Goal: Task Accomplishment & Management: Complete application form

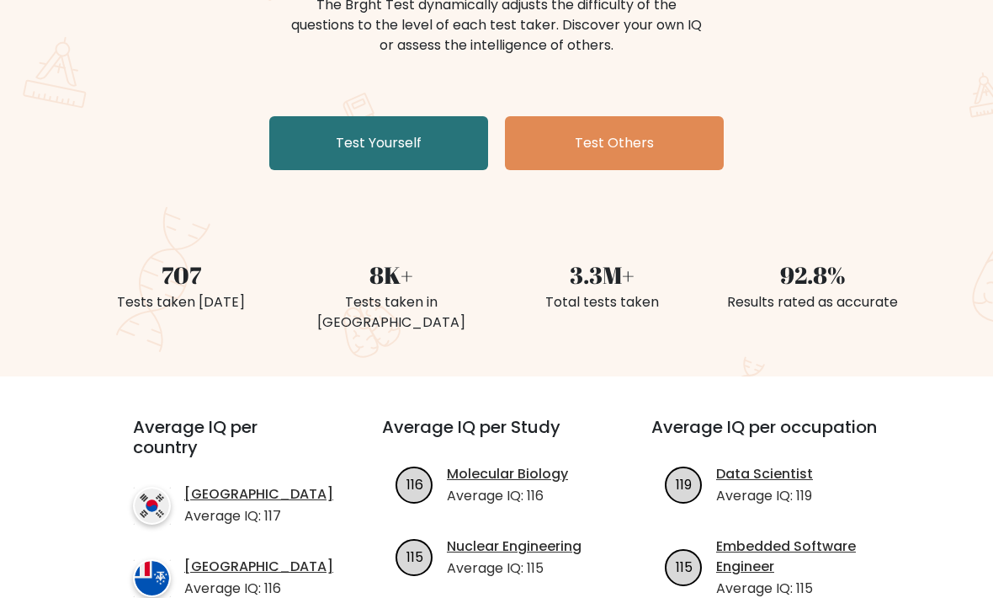
scroll to position [196, 0]
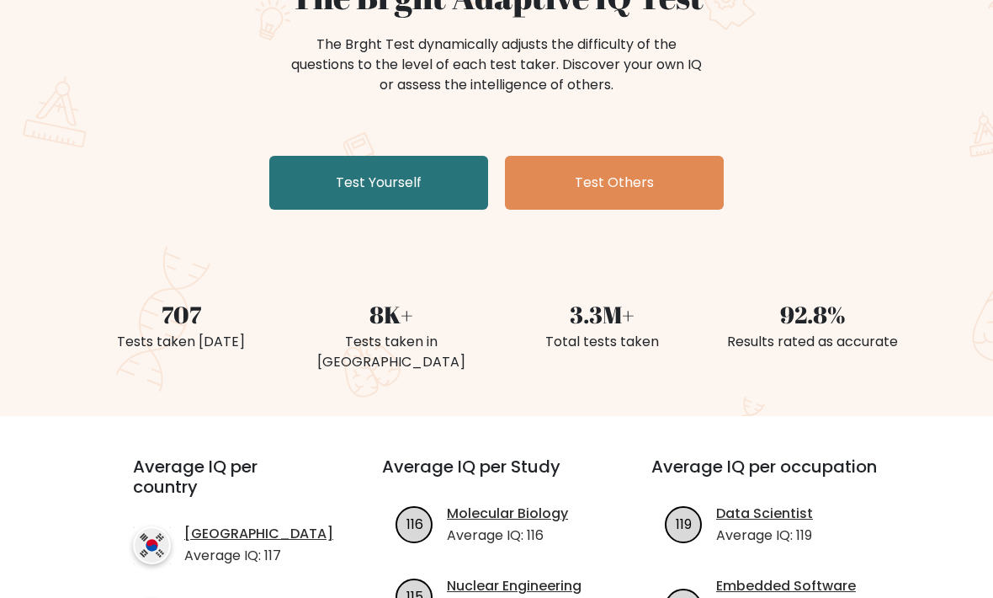
click at [320, 146] on div "The Brght Adaptive IQ Test The Brght Test dynamically adjusts the difficulty of…" at bounding box center [497, 96] width 842 height 239
click at [346, 183] on link "Test Yourself" at bounding box center [378, 183] width 219 height 54
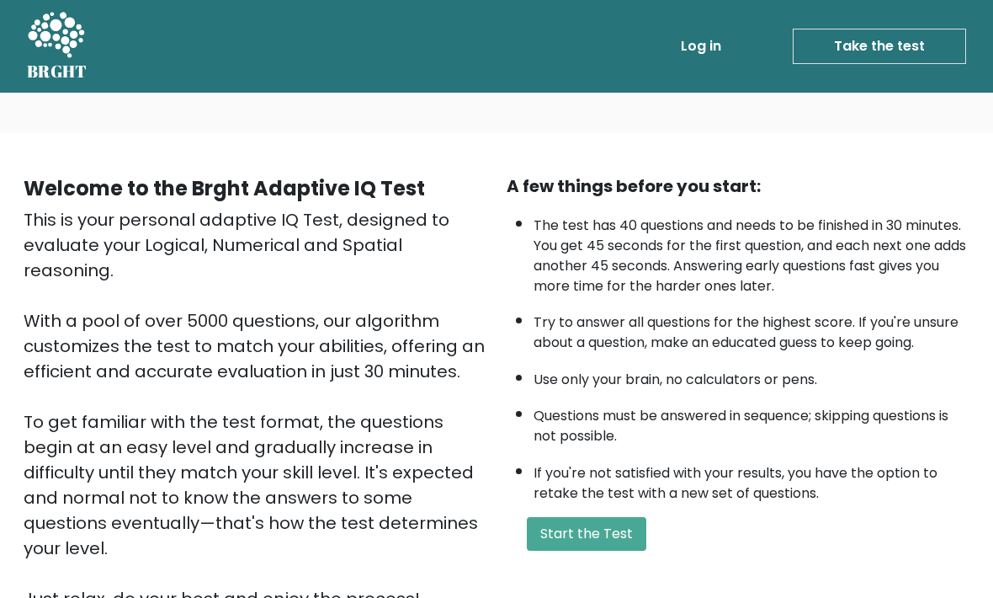
scroll to position [36, 0]
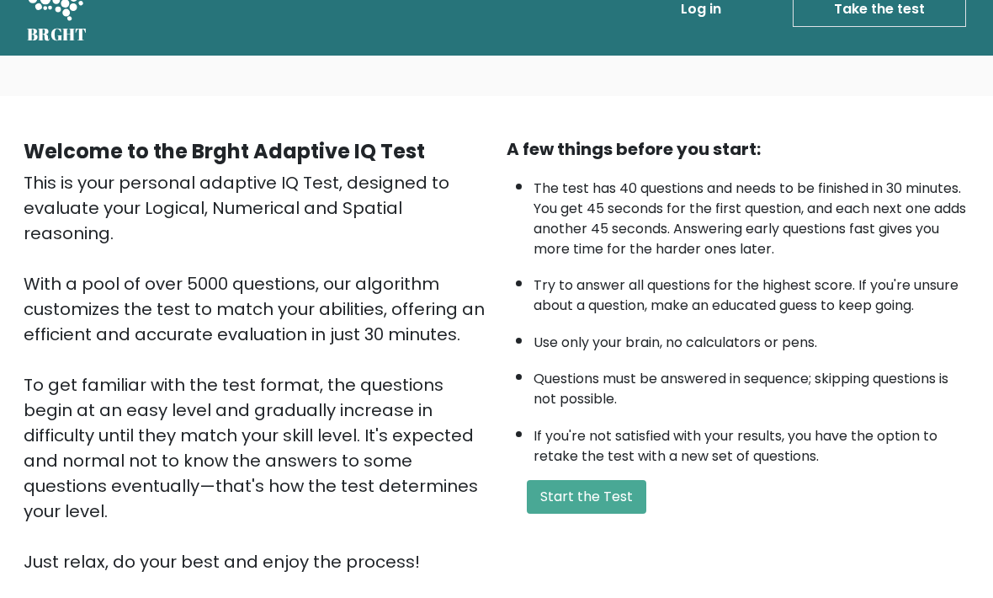
click at [598, 514] on button "Start the Test" at bounding box center [587, 498] width 120 height 34
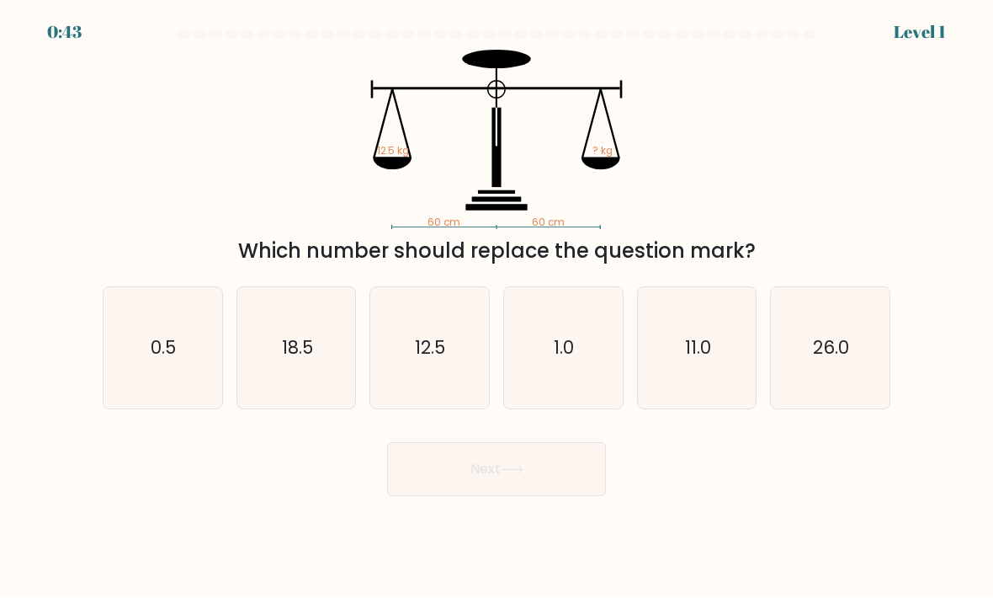
scroll to position [49, 0]
click at [438, 336] on text "12.5" at bounding box center [431, 348] width 30 height 24
click at [497, 307] on input "c. 12.5" at bounding box center [497, 303] width 1 height 8
radio input "true"
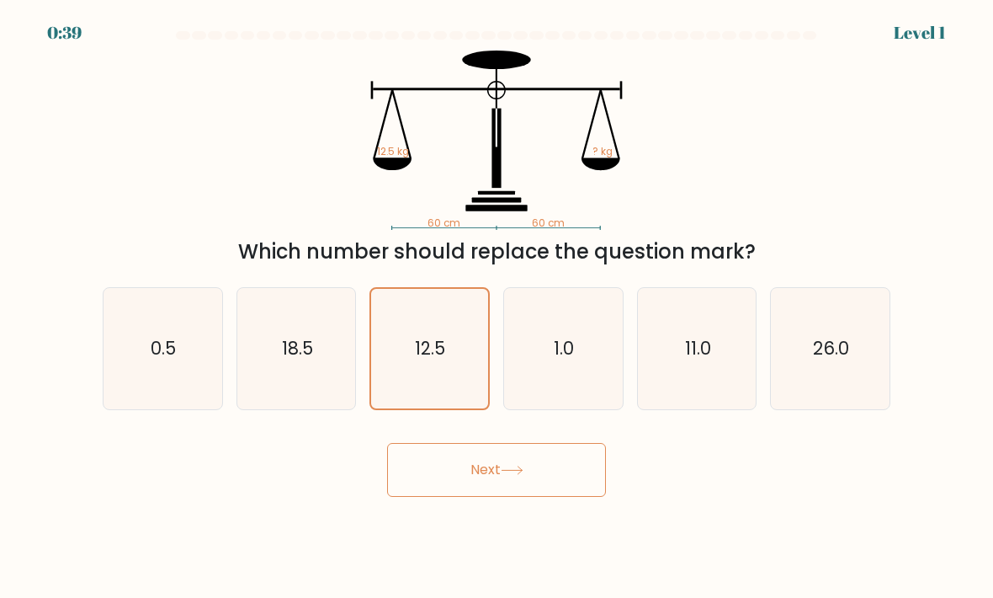
click at [536, 443] on button "Next" at bounding box center [496, 470] width 219 height 54
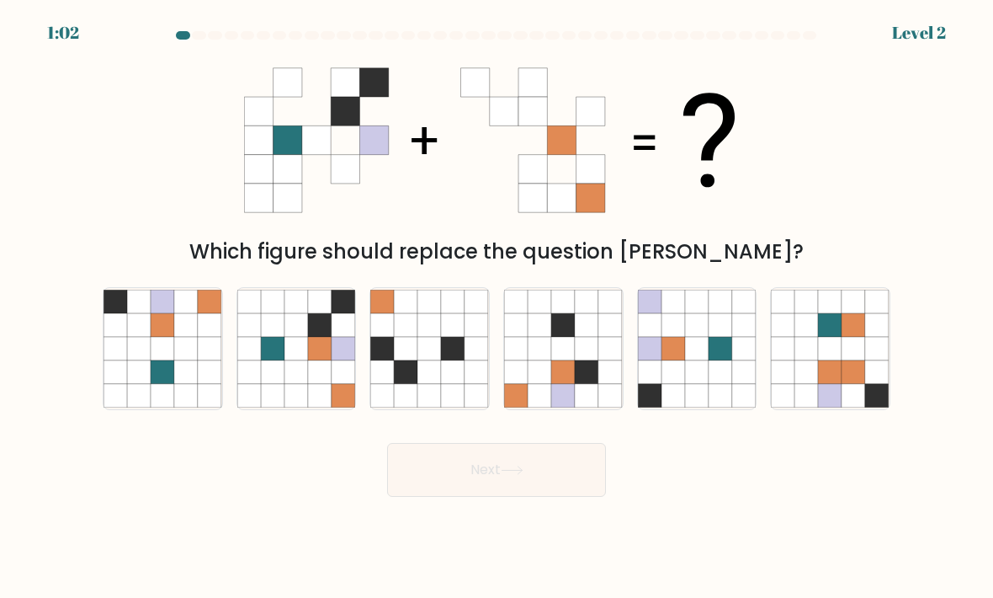
click at [313, 337] on icon at bounding box center [320, 349] width 24 height 24
click at [497, 307] on input "b." at bounding box center [497, 303] width 1 height 8
radio input "true"
click at [498, 443] on button "Next" at bounding box center [496, 470] width 219 height 54
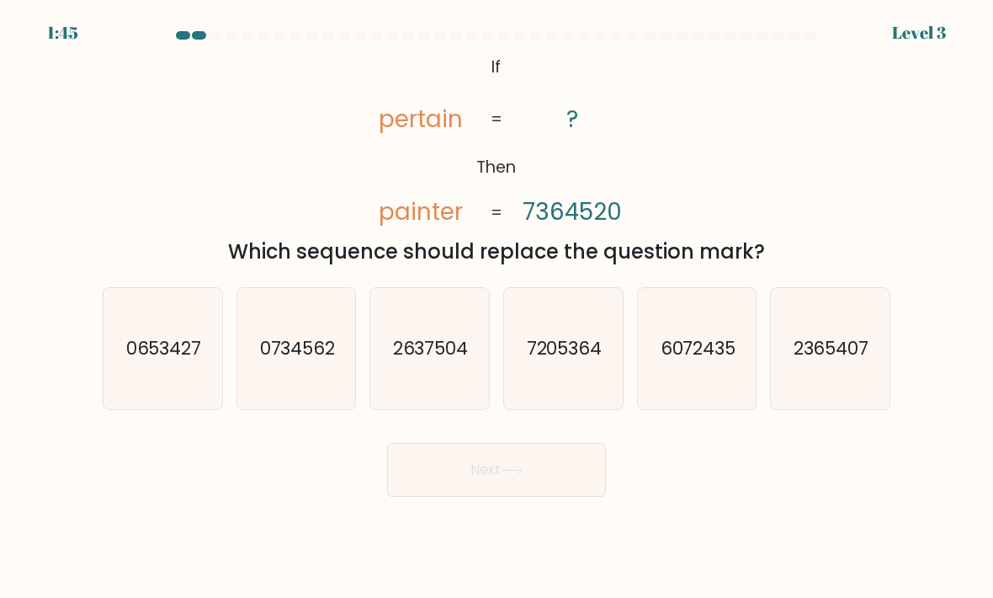
scroll to position [0, 0]
click at [568, 360] on text "7205364" at bounding box center [565, 348] width 76 height 24
click at [497, 307] on input "d. 7205364" at bounding box center [497, 303] width 1 height 8
radio input "true"
click at [547, 497] on button "Next" at bounding box center [496, 470] width 219 height 54
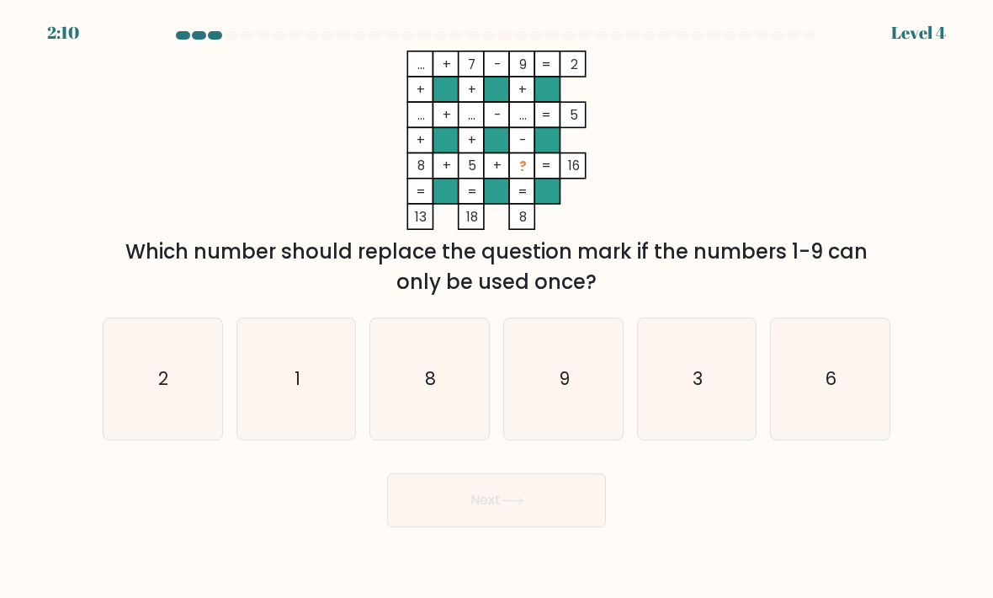
click at [707, 416] on icon "3" at bounding box center [697, 379] width 119 height 119
click at [497, 307] on input "e. 3" at bounding box center [497, 303] width 1 height 8
radio input "true"
click at [513, 505] on icon at bounding box center [512, 500] width 23 height 9
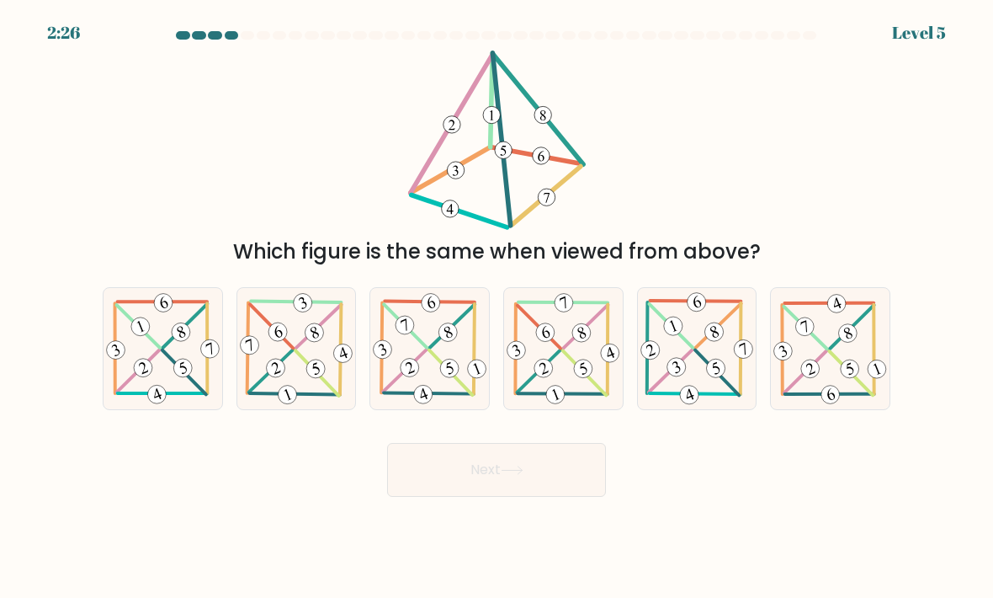
click at [138, 363] on icon at bounding box center [163, 347] width 119 height 115
click at [497, 307] on input "a." at bounding box center [497, 303] width 1 height 8
radio input "true"
click at [517, 495] on button "Next" at bounding box center [496, 470] width 219 height 54
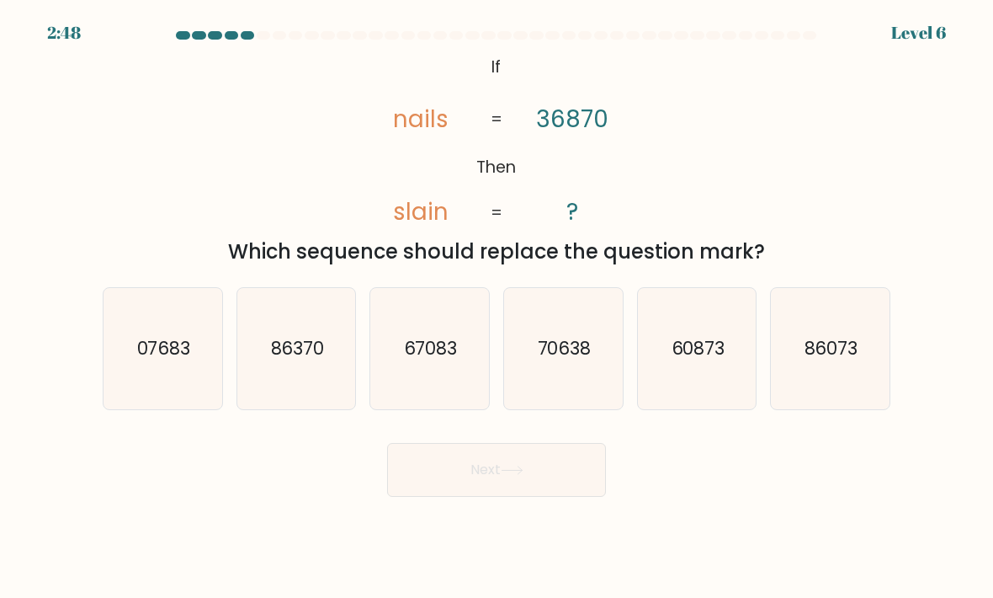
click at [133, 341] on icon "07683" at bounding box center [163, 349] width 119 height 119
click at [497, 307] on input "a. 07683" at bounding box center [497, 303] width 1 height 8
radio input "true"
click at [439, 491] on button "Next" at bounding box center [496, 470] width 219 height 54
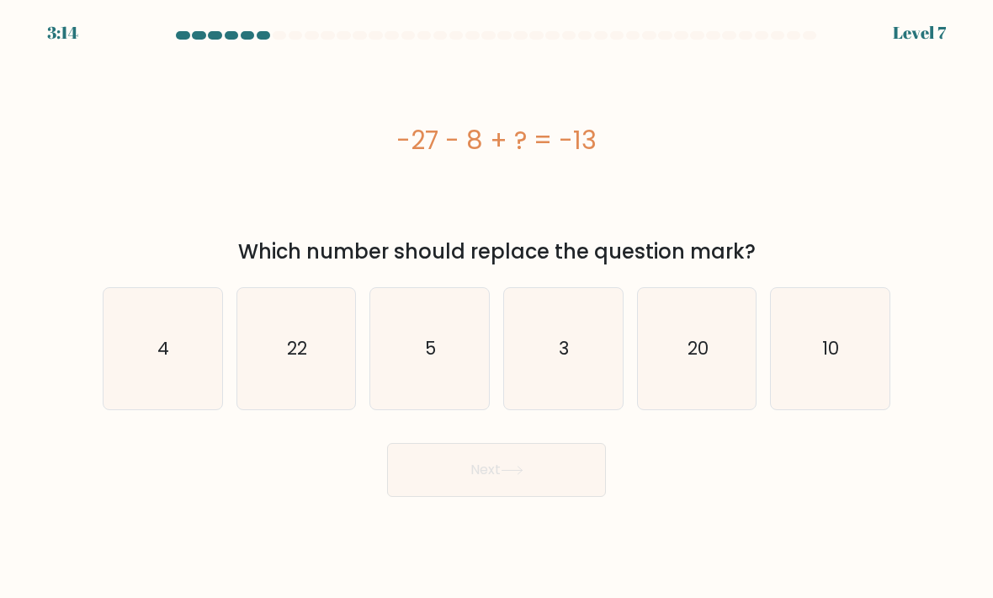
click at [311, 394] on icon "22" at bounding box center [296, 349] width 119 height 119
click at [497, 307] on input "b. 22" at bounding box center [497, 303] width 1 height 8
radio input "true"
click at [523, 475] on icon at bounding box center [512, 469] width 23 height 9
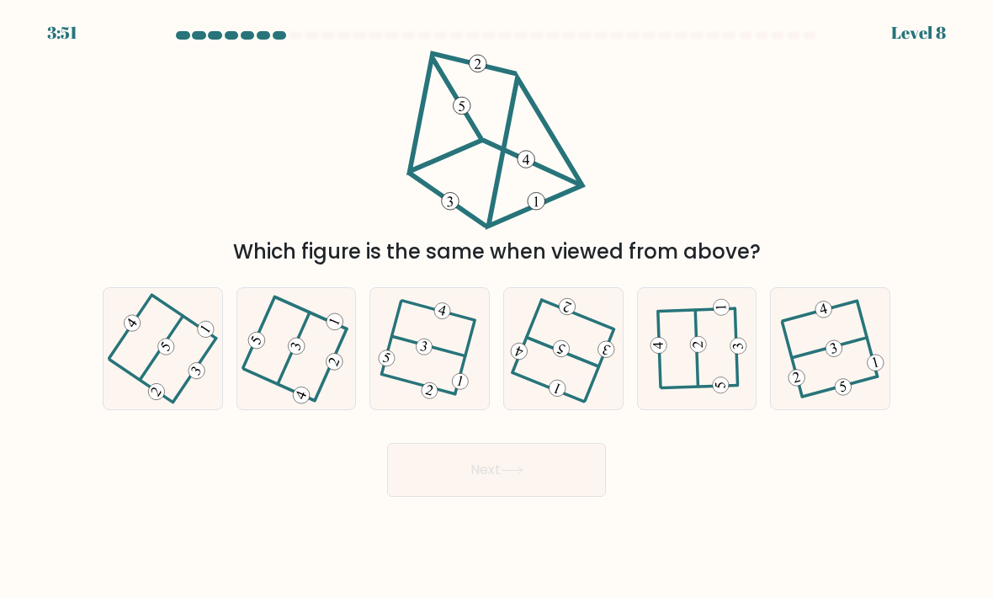
click at [715, 384] on icon at bounding box center [697, 348] width 94 height 97
click at [497, 307] on input "e." at bounding box center [497, 303] width 1 height 8
radio input "true"
click at [409, 377] on icon at bounding box center [429, 348] width 93 height 97
click at [497, 307] on input "c." at bounding box center [497, 303] width 1 height 8
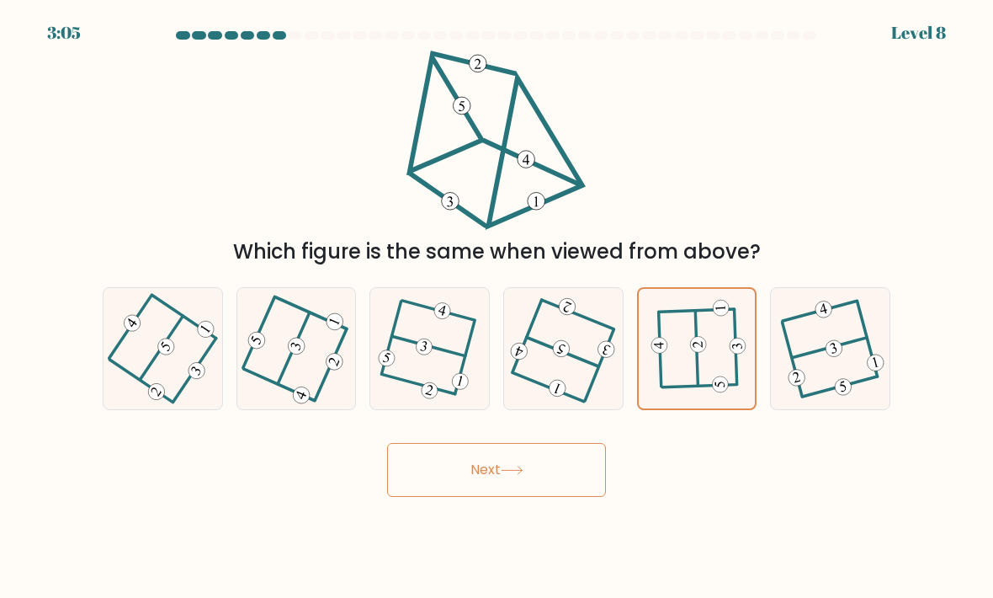
radio input "true"
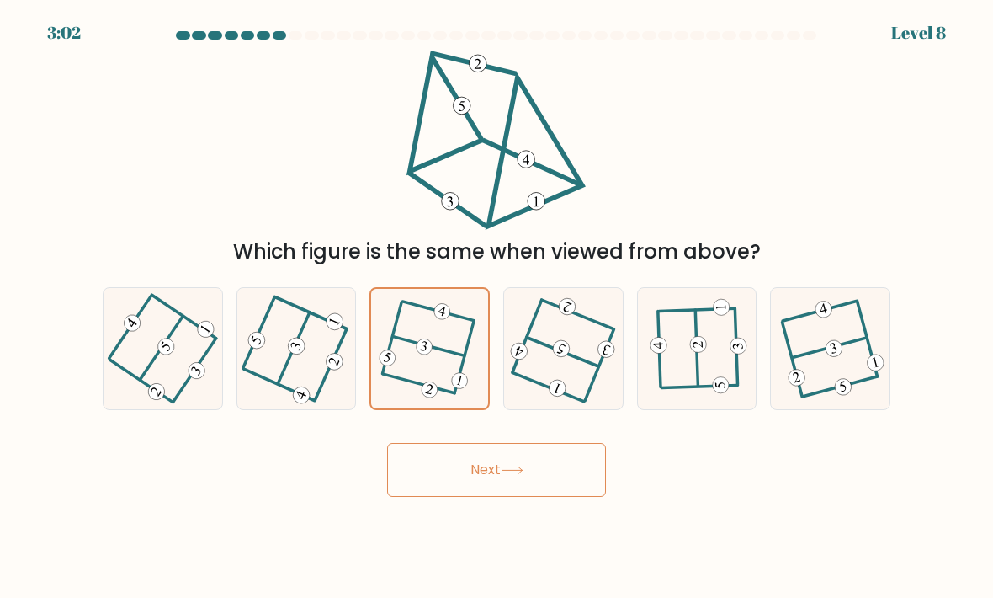
click at [472, 489] on button "Next" at bounding box center [496, 470] width 219 height 54
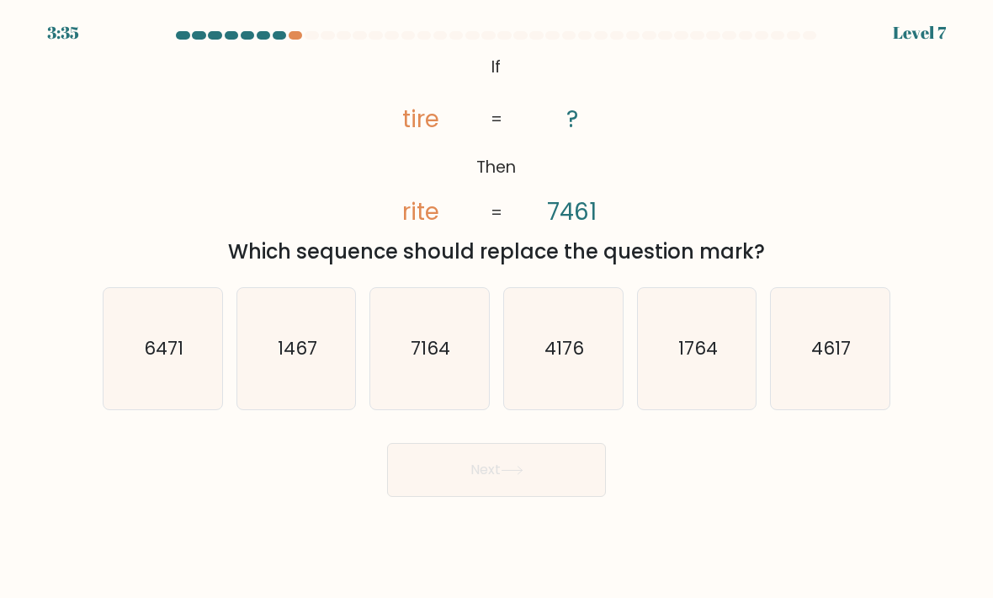
click at [138, 379] on icon "6471" at bounding box center [163, 349] width 119 height 119
click at [497, 307] on input "a. 6471" at bounding box center [497, 303] width 1 height 8
radio input "true"
click at [464, 486] on button "Next" at bounding box center [496, 470] width 219 height 54
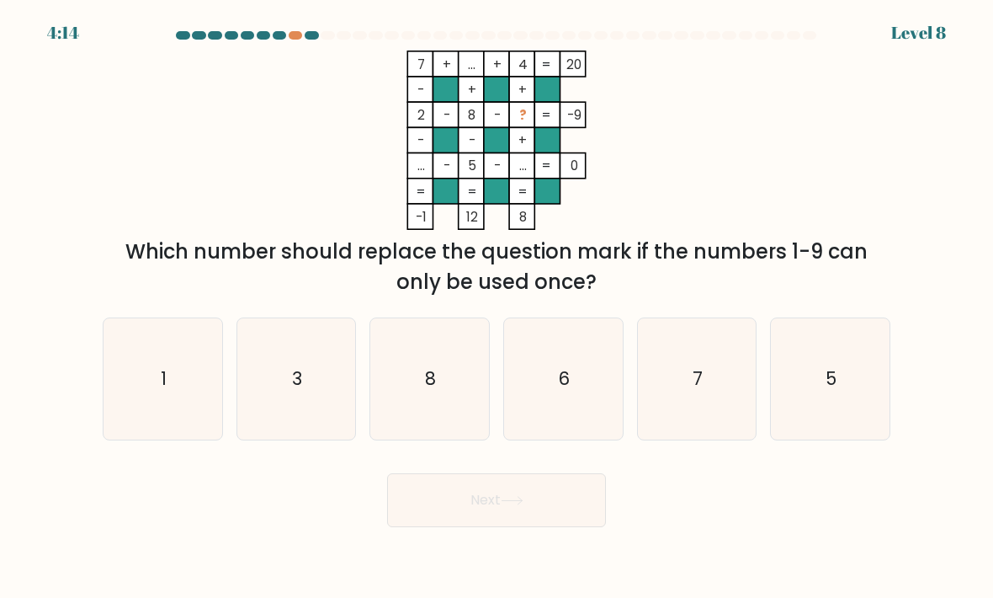
click at [294, 41] on div at bounding box center [497, 38] width 808 height 15
click at [268, 416] on icon "3" at bounding box center [296, 379] width 119 height 119
click at [497, 307] on input "b. 3" at bounding box center [497, 303] width 1 height 8
radio input "true"
click at [457, 527] on button "Next" at bounding box center [496, 500] width 219 height 54
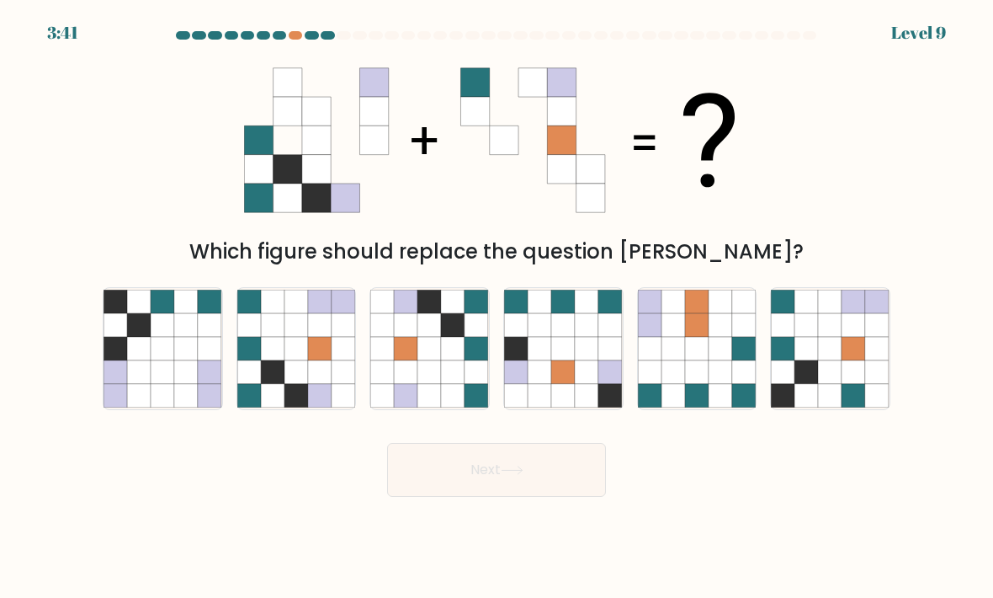
click at [277, 381] on icon at bounding box center [273, 372] width 24 height 24
click at [497, 307] on input "b." at bounding box center [497, 303] width 1 height 8
radio input "true"
click at [456, 484] on button "Next" at bounding box center [496, 470] width 219 height 54
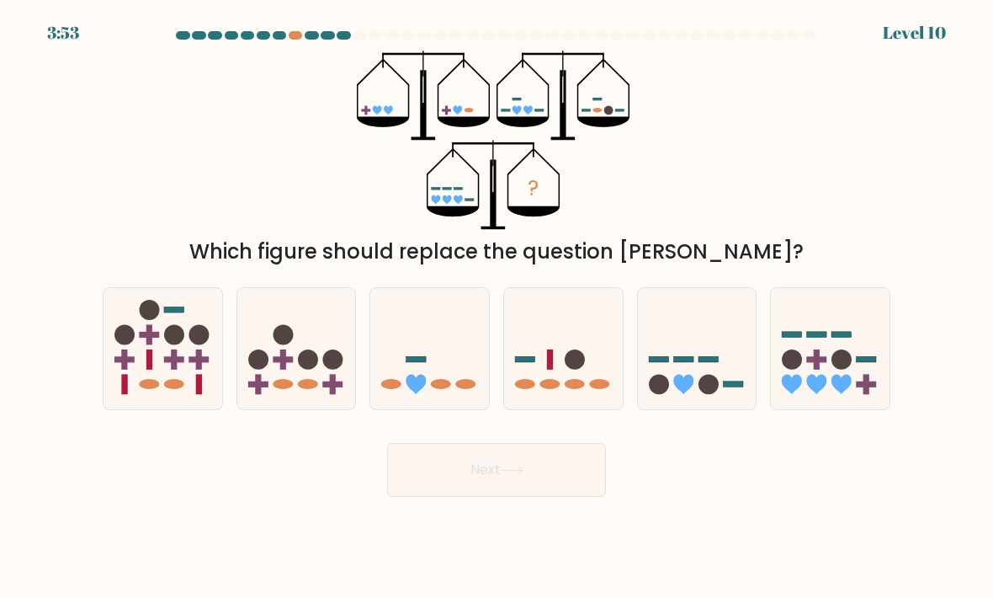
click at [702, 363] on rect at bounding box center [709, 360] width 20 height 6
click at [497, 307] on input "e." at bounding box center [497, 303] width 1 height 8
radio input "true"
click at [513, 479] on button "Next" at bounding box center [496, 470] width 219 height 54
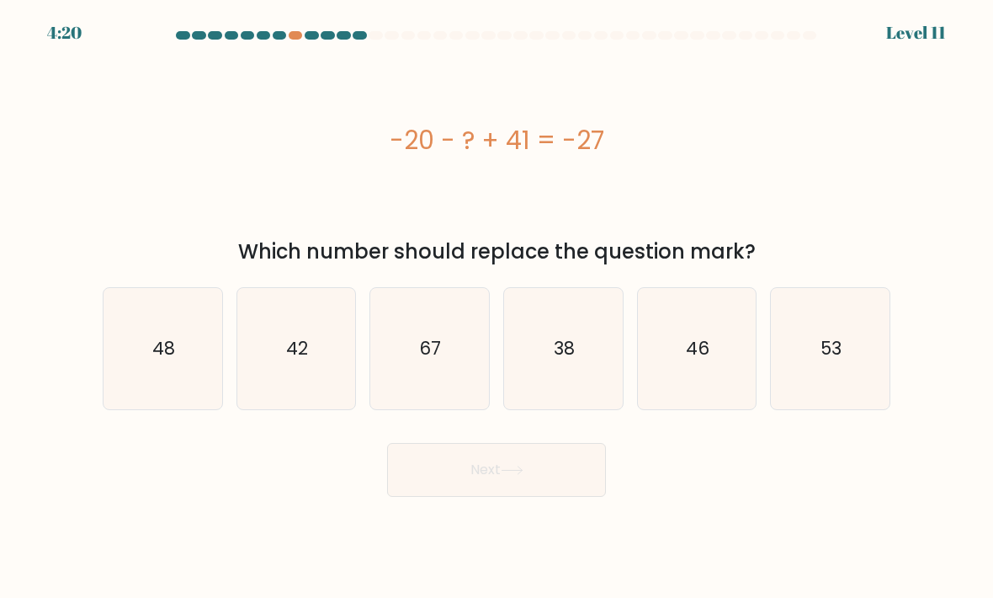
click at [114, 408] on icon "48" at bounding box center [163, 349] width 119 height 119
click at [497, 307] on input "a. 48" at bounding box center [497, 303] width 1 height 8
radio input "true"
click at [507, 475] on icon at bounding box center [512, 469] width 23 height 9
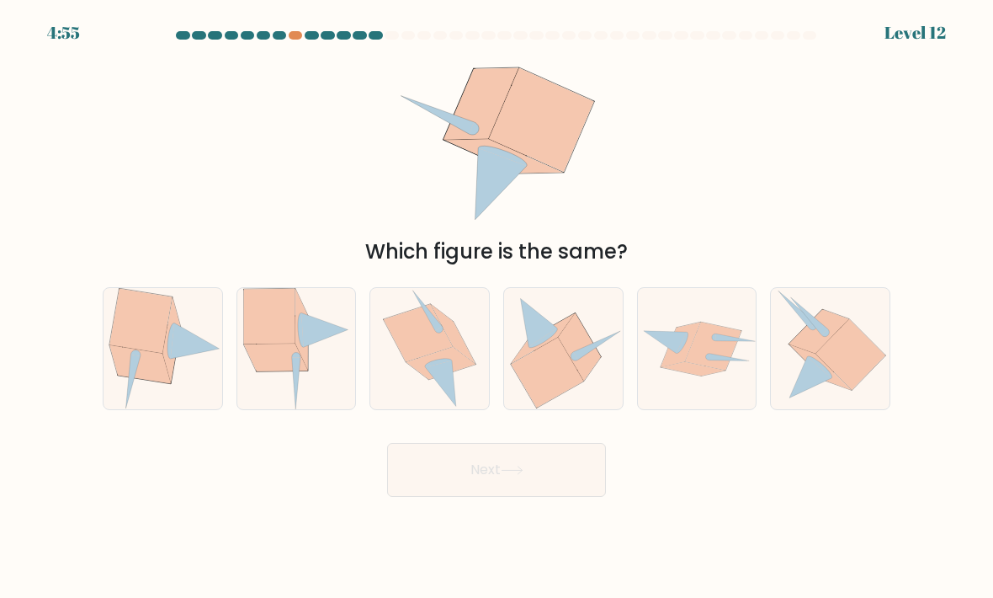
click at [268, 344] on icon at bounding box center [269, 317] width 51 height 56
click at [497, 307] on input "b." at bounding box center [497, 303] width 1 height 8
radio input "true"
click at [473, 497] on button "Next" at bounding box center [496, 470] width 219 height 54
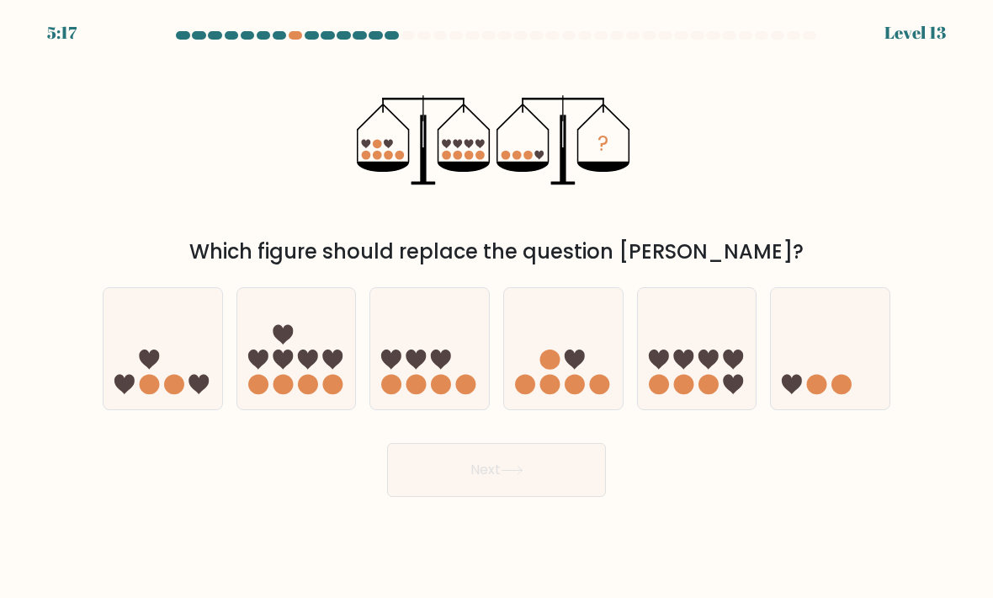
click at [163, 351] on icon at bounding box center [163, 349] width 119 height 98
click at [497, 307] on input "a." at bounding box center [497, 303] width 1 height 8
radio input "true"
click at [468, 492] on button "Next" at bounding box center [496, 470] width 219 height 54
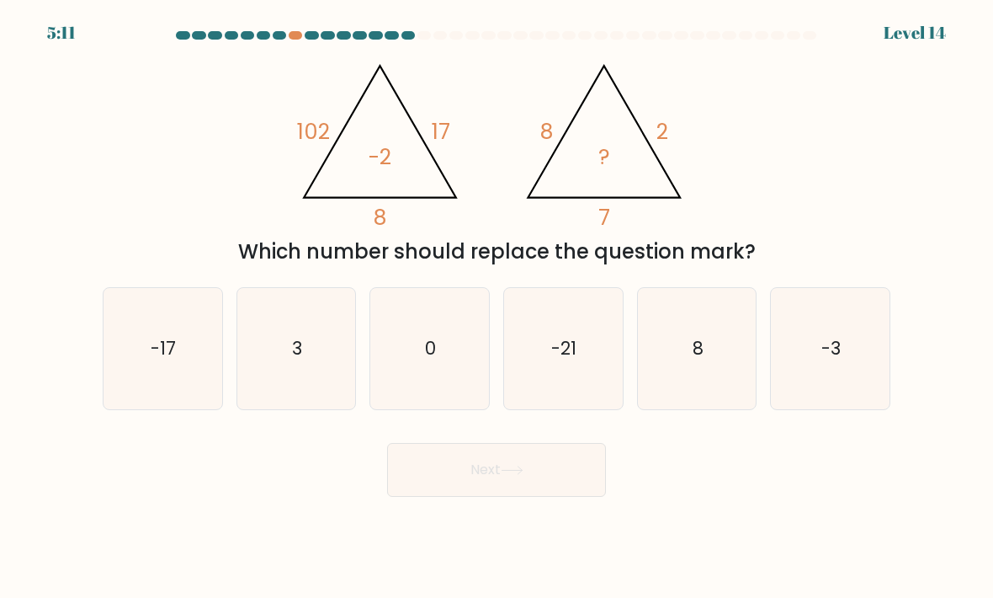
click at [294, 360] on text "3" at bounding box center [297, 348] width 10 height 24
click at [497, 307] on input "b. 3" at bounding box center [497, 303] width 1 height 8
radio input "true"
click at [465, 495] on button "Next" at bounding box center [496, 470] width 219 height 54
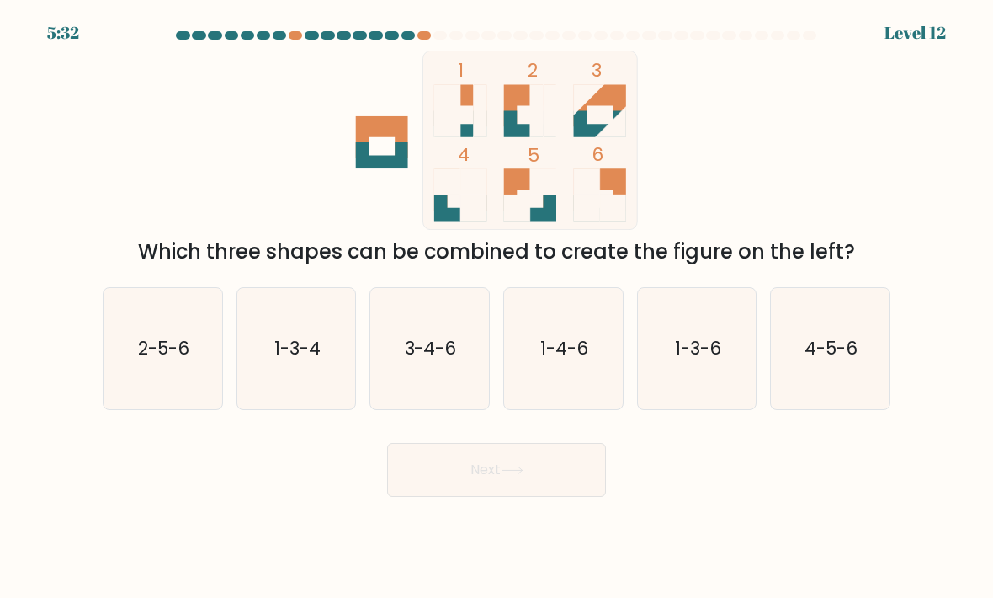
click at [826, 384] on icon "4-5-6" at bounding box center [830, 349] width 119 height 119
click at [497, 307] on input "f. 4-5-6" at bounding box center [497, 303] width 1 height 8
radio input "true"
click at [555, 487] on button "Next" at bounding box center [496, 470] width 219 height 54
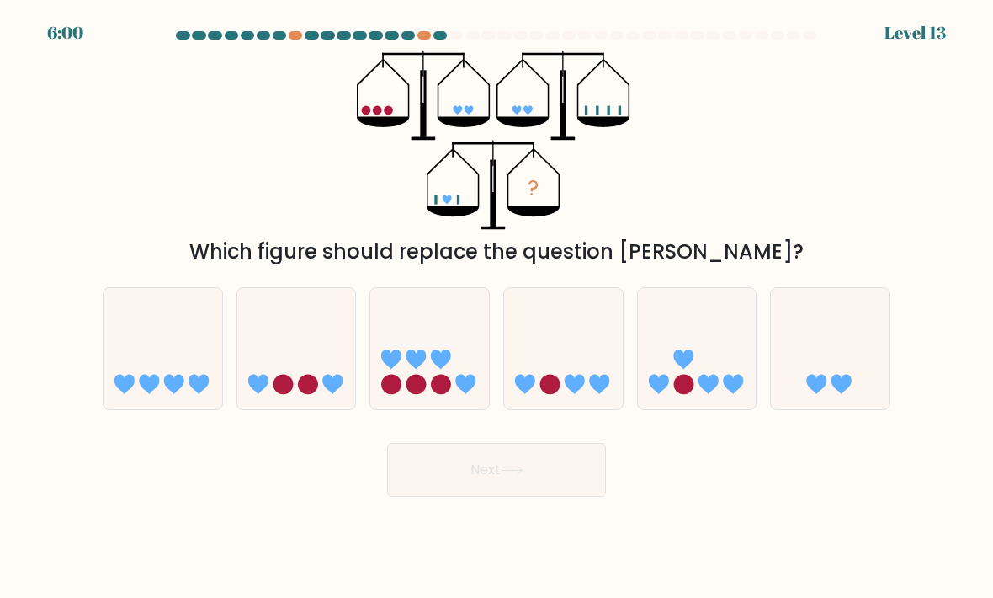
click at [848, 366] on icon at bounding box center [830, 349] width 119 height 98
click at [497, 307] on input "f." at bounding box center [497, 303] width 1 height 8
radio input "true"
click at [492, 492] on button "Next" at bounding box center [496, 470] width 219 height 54
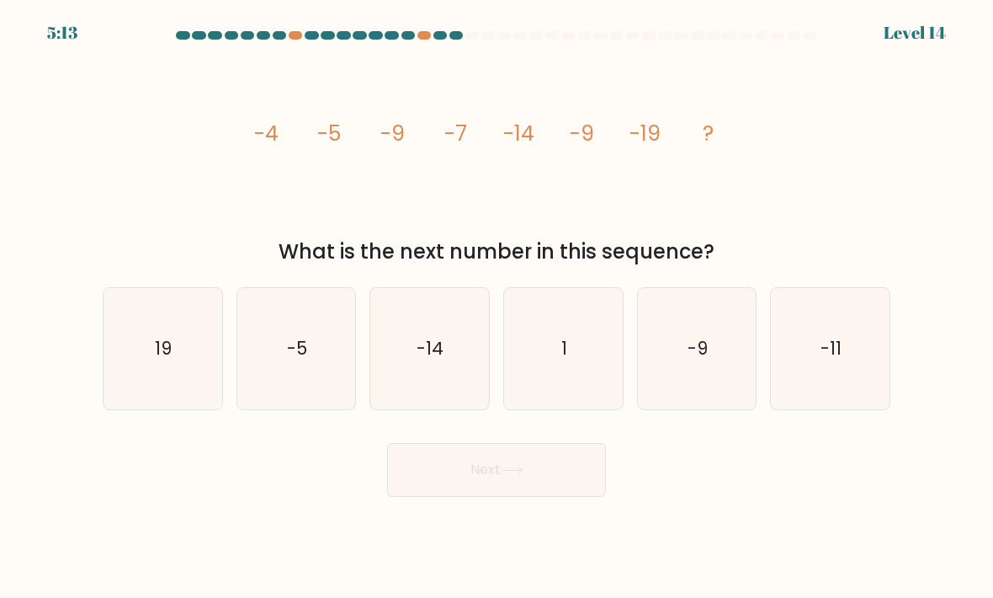
click at [400, 375] on icon "-14" at bounding box center [429, 349] width 119 height 119
click at [497, 307] on input "c. -14" at bounding box center [497, 303] width 1 height 8
radio input "true"
click at [460, 497] on button "Next" at bounding box center [496, 470] width 219 height 54
click at [450, 486] on button "Next" at bounding box center [496, 470] width 219 height 54
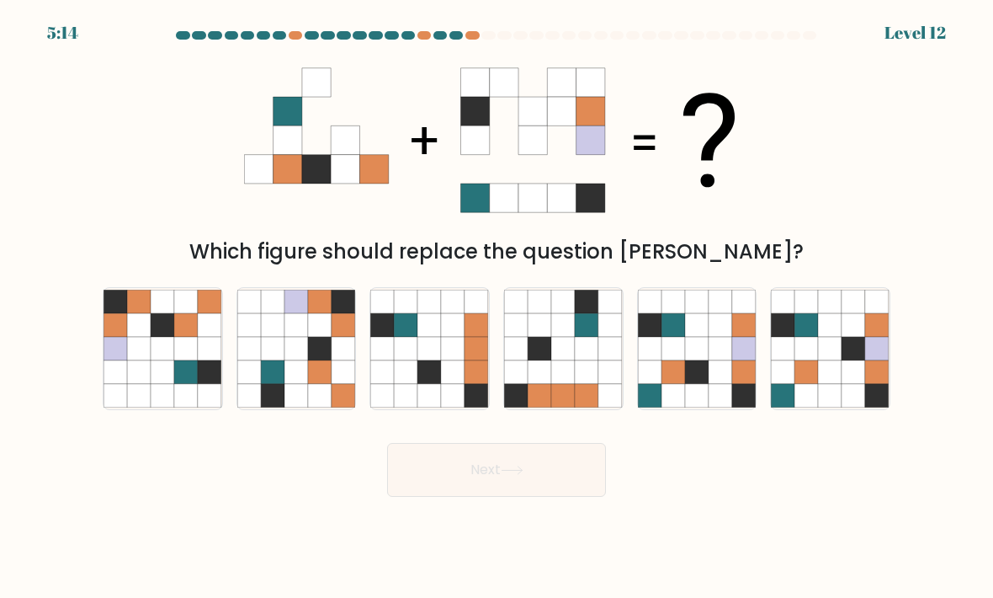
click at [700, 353] on icon at bounding box center [697, 349] width 24 height 24
click at [497, 307] on input "e." at bounding box center [497, 303] width 1 height 8
radio input "true"
click at [521, 497] on button "Next" at bounding box center [496, 470] width 219 height 54
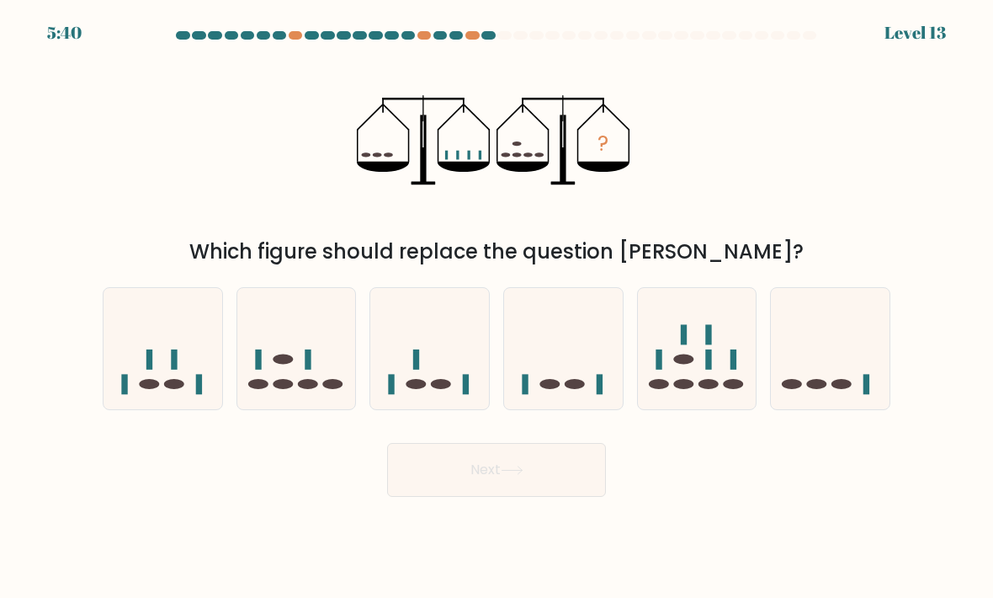
click at [173, 369] on rect at bounding box center [175, 359] width 6 height 20
click at [497, 307] on input "a." at bounding box center [497, 303] width 1 height 8
radio input "true"
click at [472, 483] on button "Next" at bounding box center [496, 470] width 219 height 54
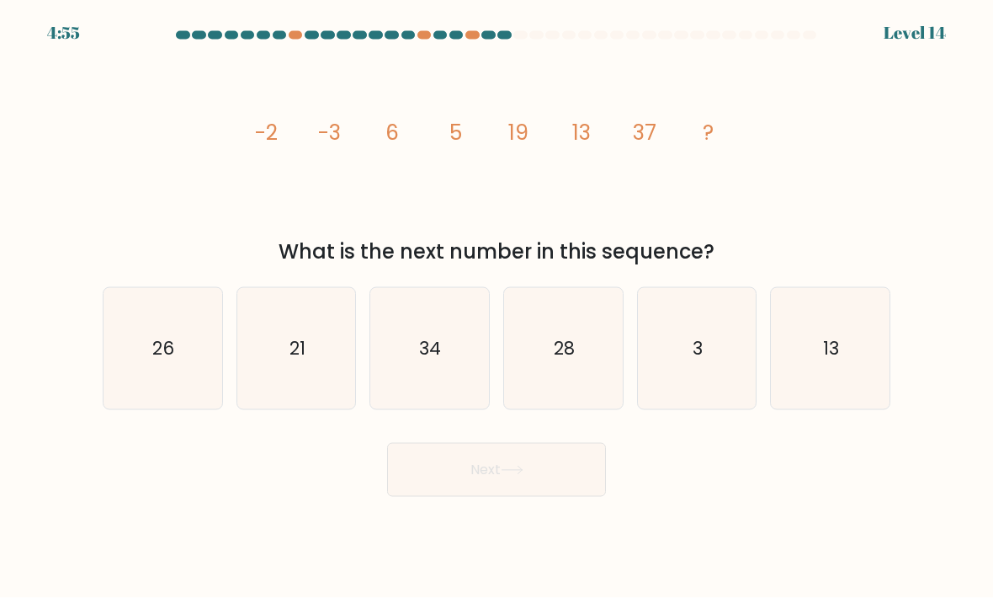
scroll to position [56, 0]
click at [557, 333] on icon "28" at bounding box center [563, 349] width 119 height 119
click at [497, 307] on input "d. 28" at bounding box center [497, 303] width 1 height 8
radio input "true"
click at [479, 443] on button "Next" at bounding box center [496, 470] width 219 height 54
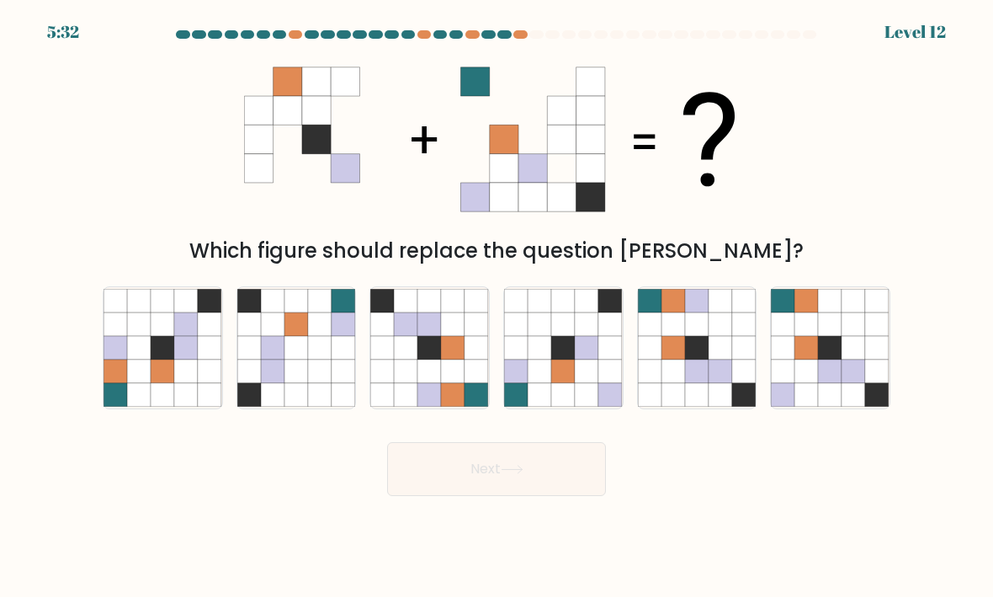
scroll to position [0, 0]
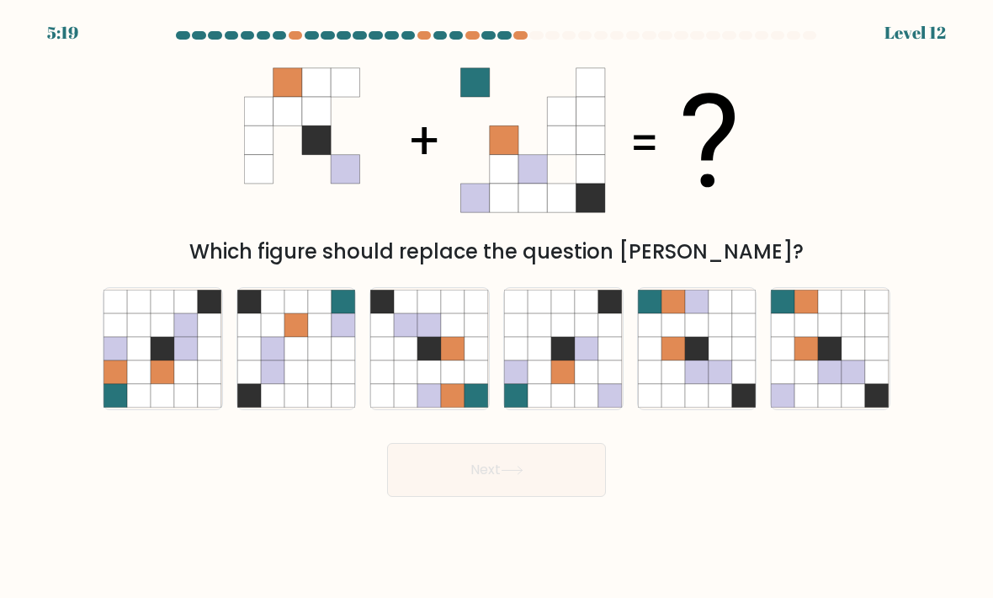
click at [855, 360] on icon at bounding box center [854, 349] width 24 height 24
click at [497, 307] on input "f." at bounding box center [497, 303] width 1 height 8
radio input "true"
click at [512, 481] on button "Next" at bounding box center [496, 470] width 219 height 54
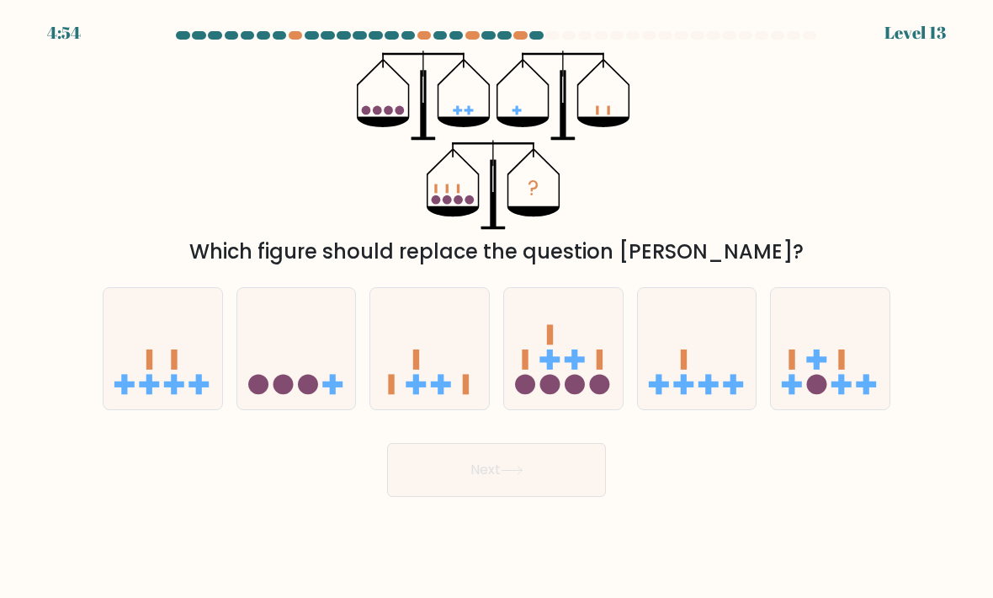
click at [459, 383] on icon at bounding box center [429, 349] width 119 height 98
click at [497, 307] on input "c." at bounding box center [497, 303] width 1 height 8
radio input "true"
click at [507, 497] on button "Next" at bounding box center [496, 470] width 219 height 54
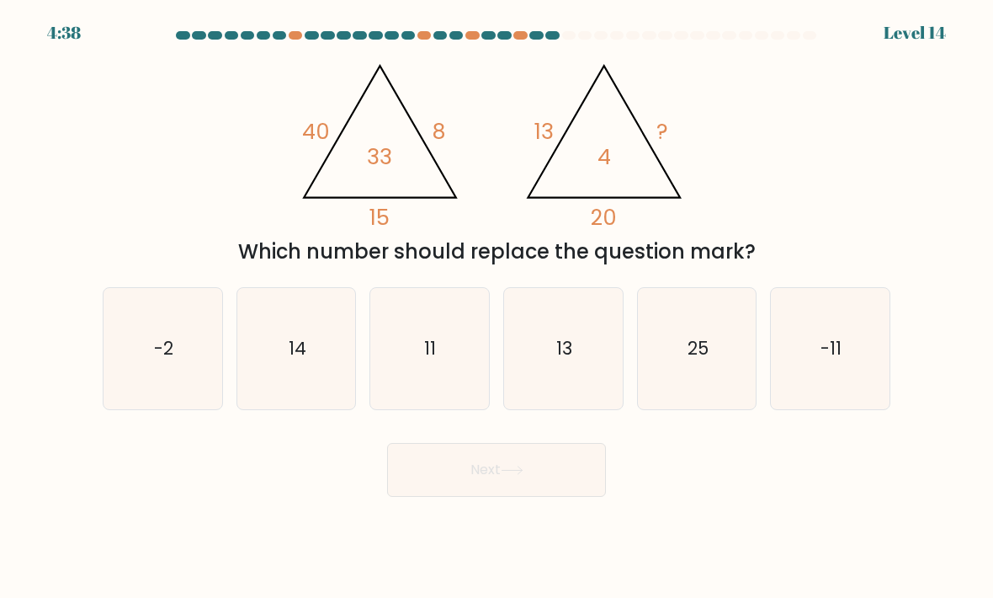
click at [423, 390] on icon "11" at bounding box center [429, 349] width 119 height 119
click at [497, 307] on input "c. 11" at bounding box center [497, 303] width 1 height 8
radio input "true"
click at [494, 493] on button "Next" at bounding box center [496, 470] width 219 height 54
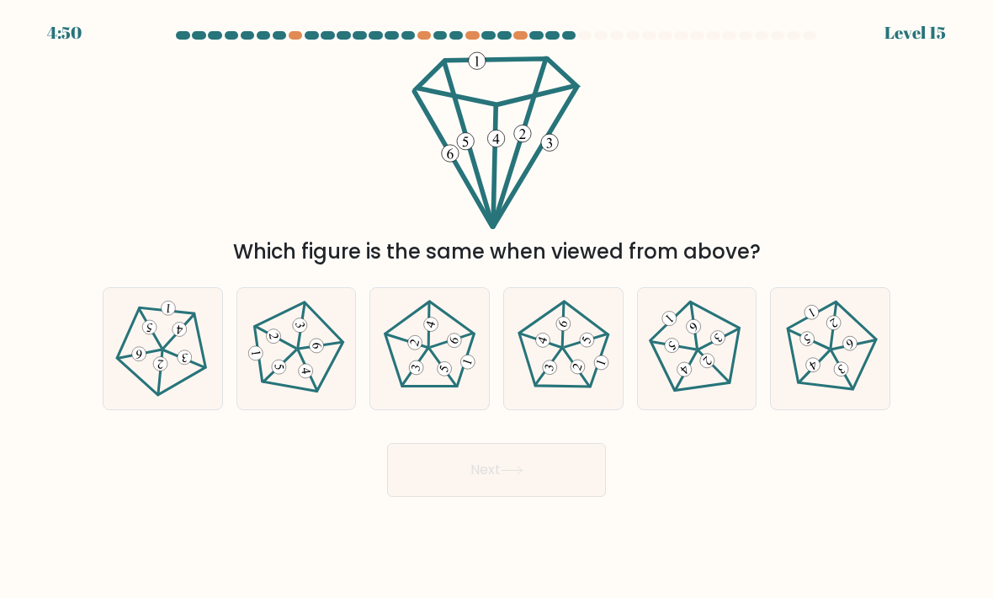
click at [564, 346] on 21 at bounding box center [563, 324] width 26 height 44
click at [497, 307] on input "d." at bounding box center [497, 303] width 1 height 8
radio input "true"
click at [448, 497] on button "Next" at bounding box center [496, 470] width 219 height 54
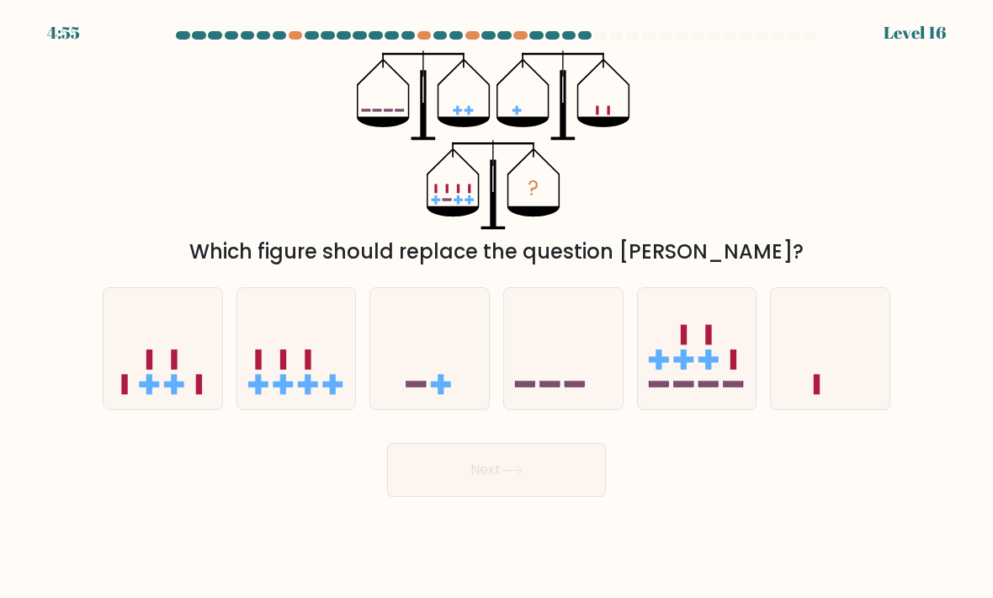
click at [324, 373] on icon at bounding box center [296, 349] width 119 height 98
click at [497, 307] on input "b." at bounding box center [497, 303] width 1 height 8
radio input "true"
click at [527, 470] on button "Next" at bounding box center [496, 470] width 219 height 54
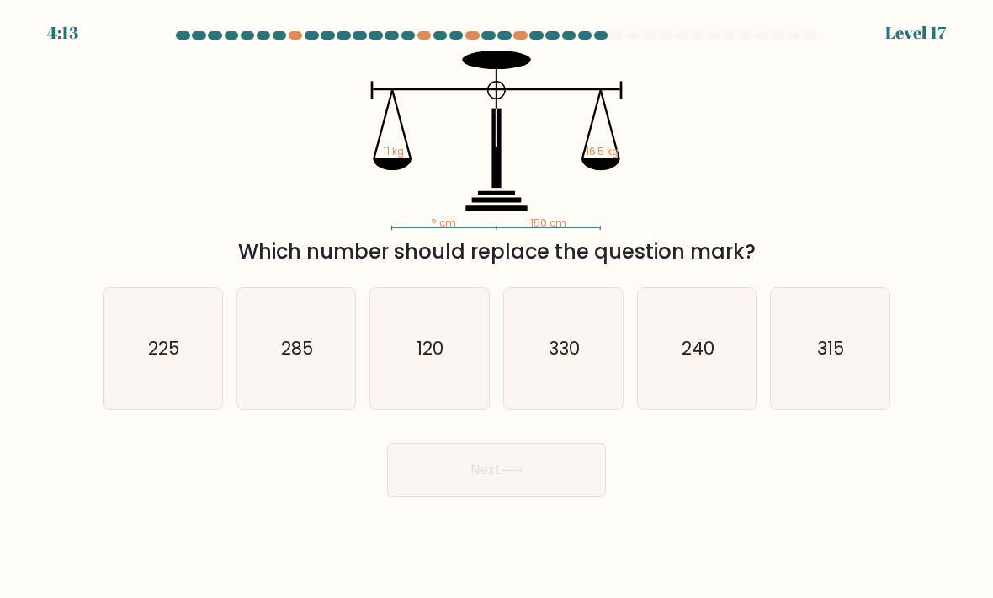
click at [161, 360] on text "225" at bounding box center [163, 348] width 31 height 24
click at [497, 307] on input "a. 225" at bounding box center [497, 303] width 1 height 8
radio input "true"
click at [446, 489] on button "Next" at bounding box center [496, 470] width 219 height 54
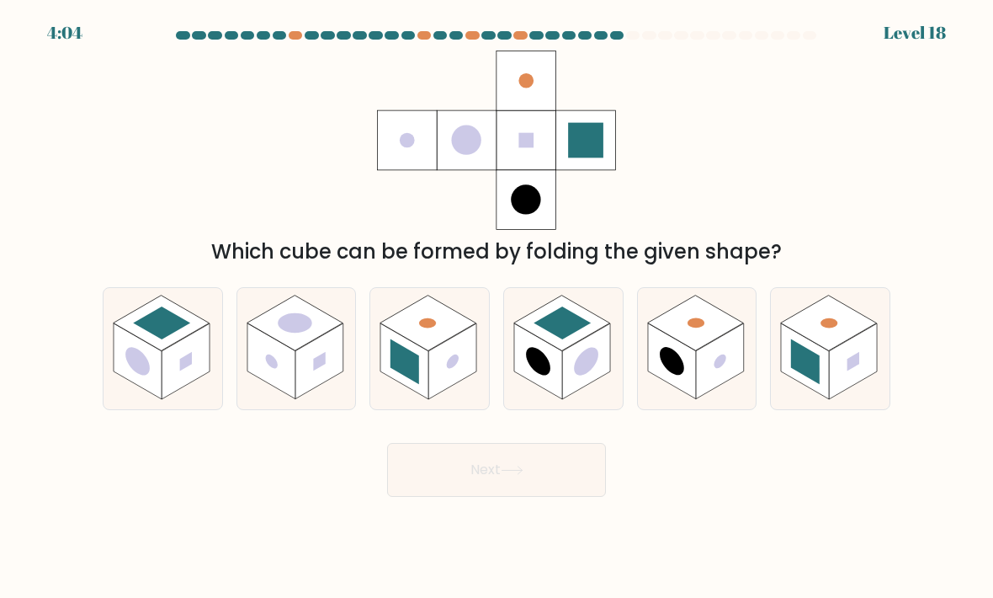
click at [421, 378] on rect at bounding box center [404, 361] width 48 height 76
click at [497, 307] on input "c." at bounding box center [497, 303] width 1 height 8
radio input "true"
click at [481, 486] on button "Next" at bounding box center [496, 470] width 219 height 54
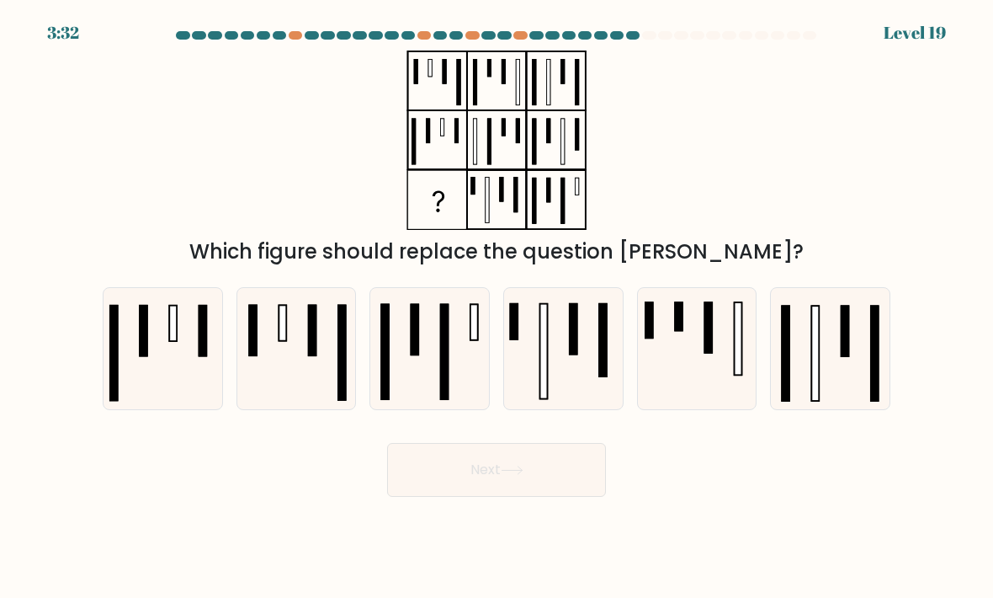
click at [715, 373] on icon at bounding box center [697, 349] width 119 height 119
click at [497, 307] on input "e." at bounding box center [497, 303] width 1 height 8
radio input "true"
click at [513, 497] on button "Next" at bounding box center [496, 470] width 219 height 54
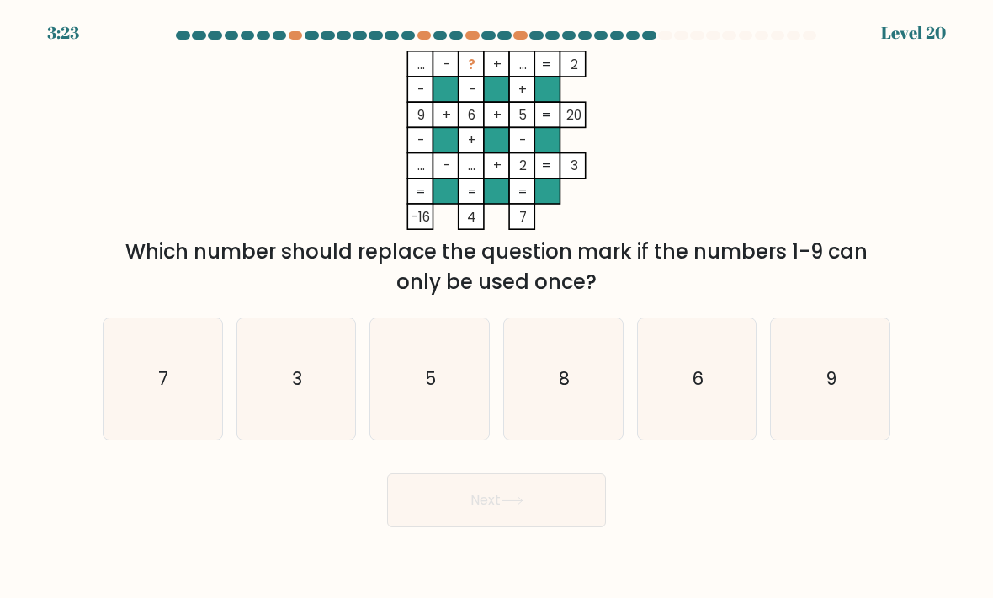
click at [443, 426] on icon "5" at bounding box center [429, 379] width 119 height 119
click at [497, 307] on input "c. 5" at bounding box center [497, 303] width 1 height 8
radio input "true"
click at [526, 526] on button "Next" at bounding box center [496, 500] width 219 height 54
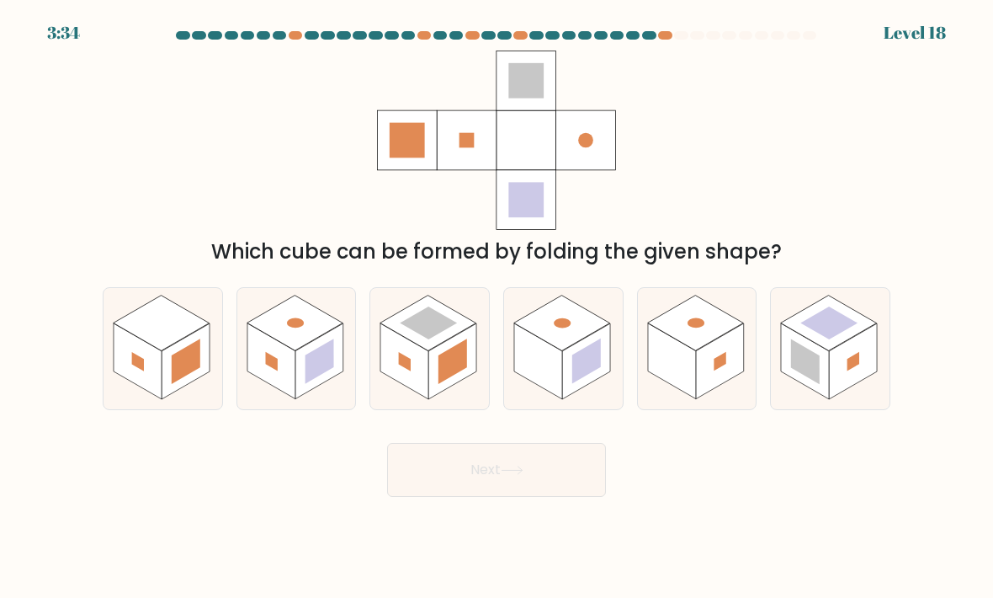
click at [577, 375] on rect at bounding box center [586, 360] width 29 height 45
click at [497, 307] on input "d." at bounding box center [497, 303] width 1 height 8
radio input "true"
click at [518, 475] on icon at bounding box center [512, 469] width 23 height 9
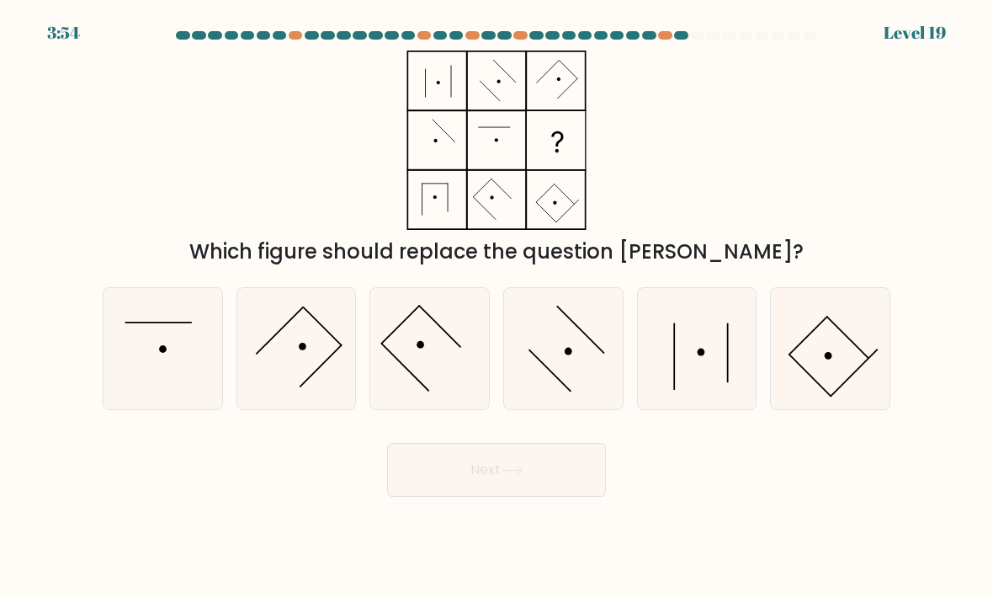
click at [736, 389] on icon at bounding box center [697, 349] width 119 height 119
click at [497, 307] on input "e." at bounding box center [497, 303] width 1 height 8
radio input "true"
click at [512, 497] on button "Next" at bounding box center [496, 470] width 219 height 54
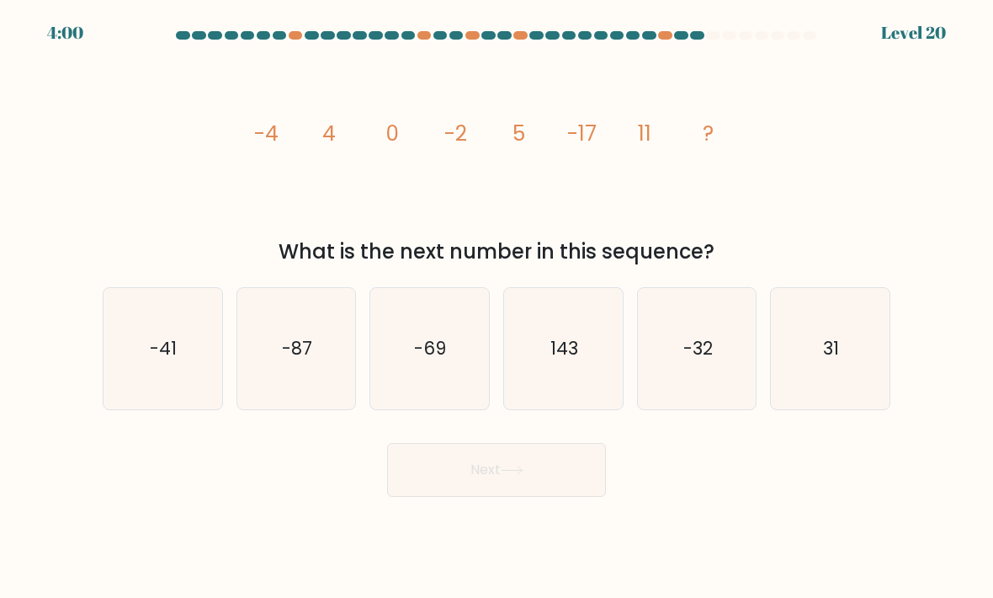
click at [720, 355] on icon "-32" at bounding box center [697, 349] width 119 height 119
click at [497, 307] on input "e. -32" at bounding box center [497, 303] width 1 height 8
radio input "true"
click at [558, 485] on button "Next" at bounding box center [496, 470] width 219 height 54
click at [484, 495] on button "Next" at bounding box center [496, 470] width 219 height 54
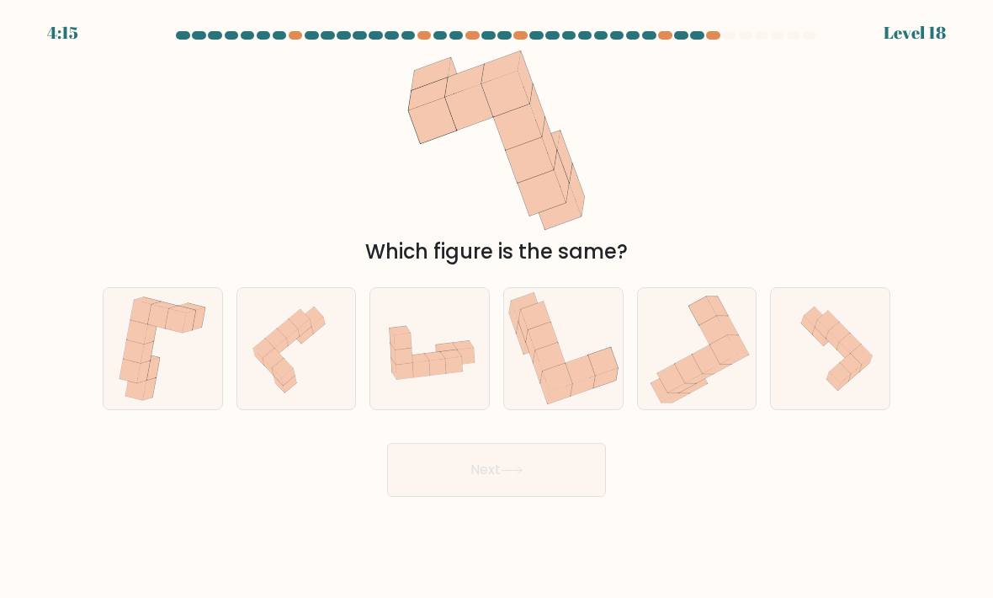
click at [298, 393] on icon at bounding box center [296, 349] width 119 height 112
click at [497, 307] on input "b." at bounding box center [497, 303] width 1 height 8
radio input "true"
click at [407, 364] on icon at bounding box center [405, 356] width 18 height 17
click at [497, 307] on input "c." at bounding box center [497, 303] width 1 height 8
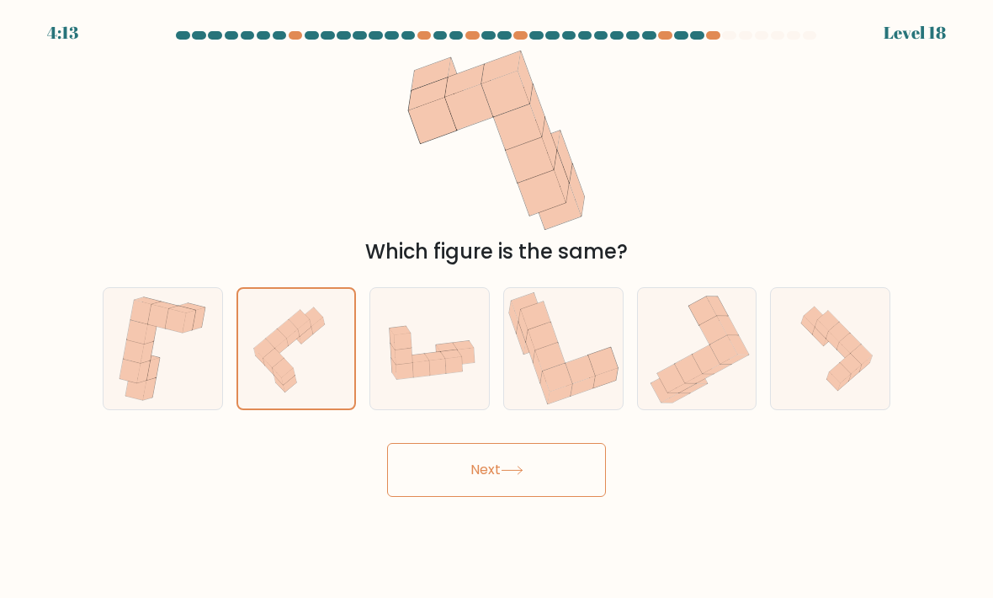
radio input "true"
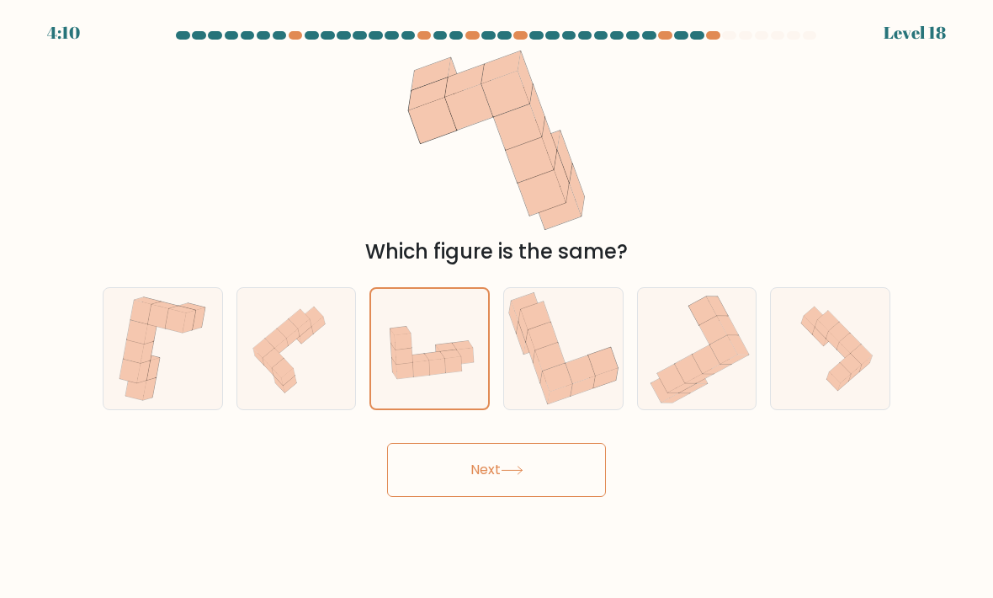
click at [449, 497] on button "Next" at bounding box center [496, 470] width 219 height 54
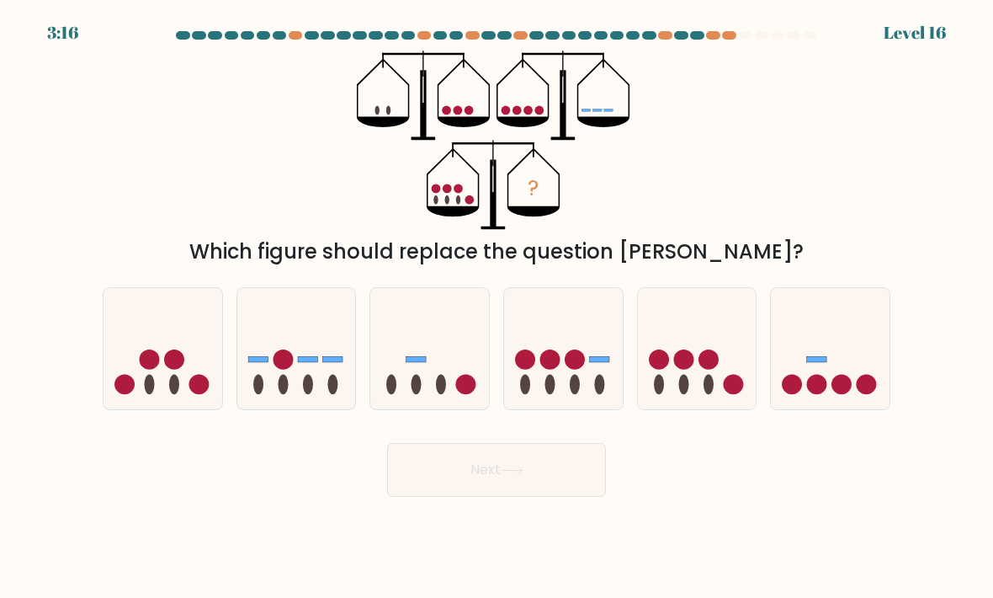
click at [676, 369] on circle at bounding box center [683, 359] width 20 height 20
click at [497, 307] on input "e." at bounding box center [497, 303] width 1 height 8
radio input "true"
click at [533, 497] on button "Next" at bounding box center [496, 470] width 219 height 54
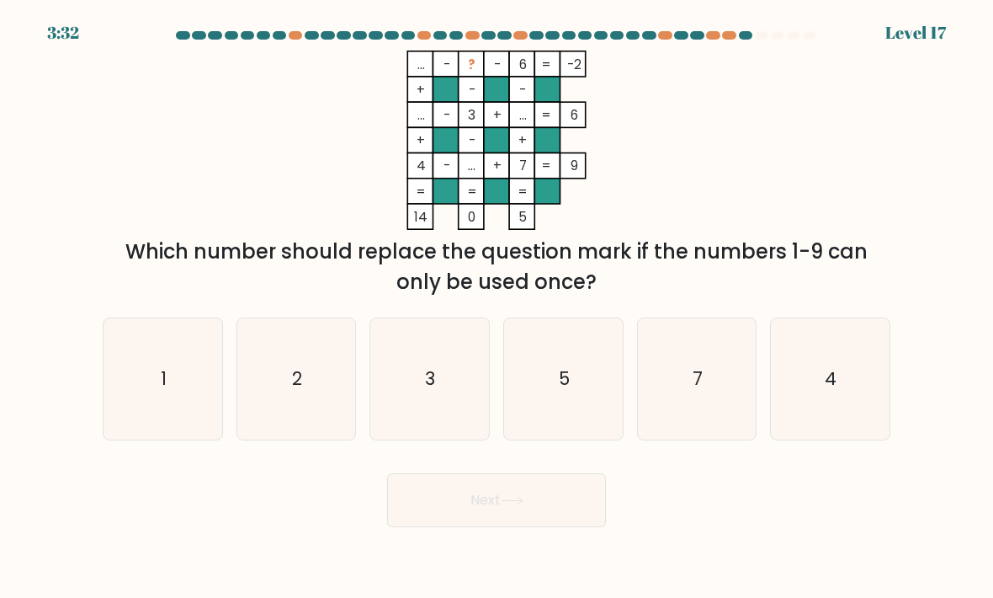
click at [165, 391] on text "1" at bounding box center [164, 378] width 6 height 24
click at [497, 307] on input "a. 1" at bounding box center [497, 303] width 1 height 8
radio input "true"
click at [549, 509] on button "Next" at bounding box center [496, 500] width 219 height 54
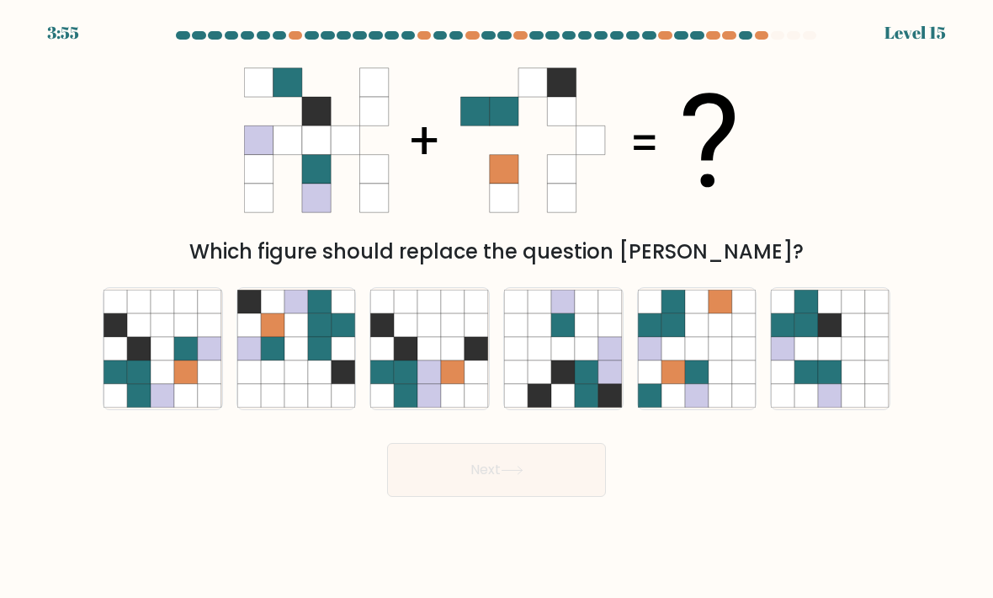
click at [140, 407] on icon at bounding box center [139, 396] width 24 height 24
click at [497, 307] on input "a." at bounding box center [497, 303] width 1 height 8
radio input "true"
click at [472, 497] on button "Next" at bounding box center [496, 470] width 219 height 54
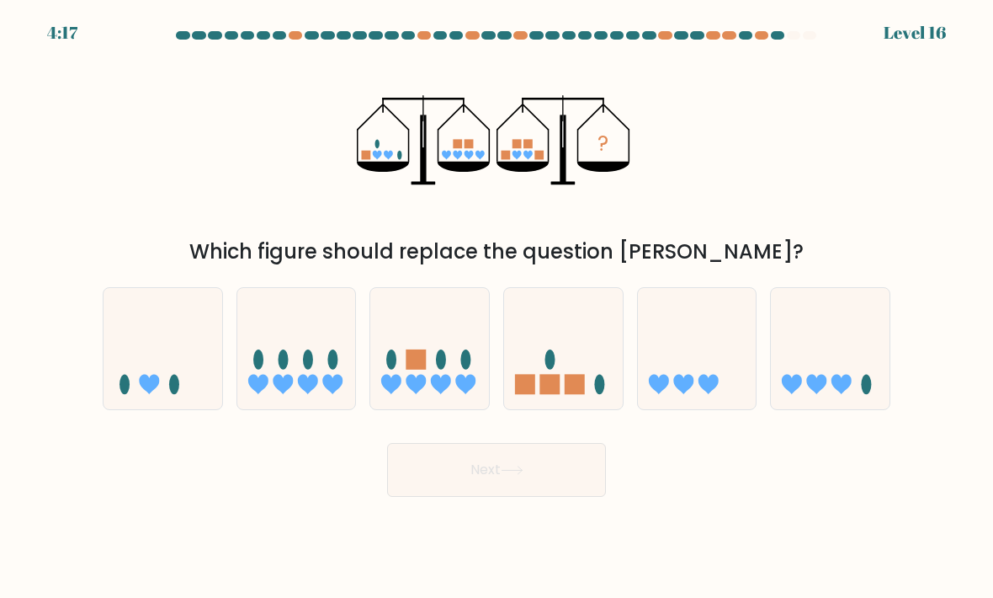
click at [555, 369] on ellipse at bounding box center [550, 359] width 10 height 20
click at [497, 307] on input "d." at bounding box center [497, 303] width 1 height 8
radio input "true"
click at [472, 491] on button "Next" at bounding box center [496, 470] width 219 height 54
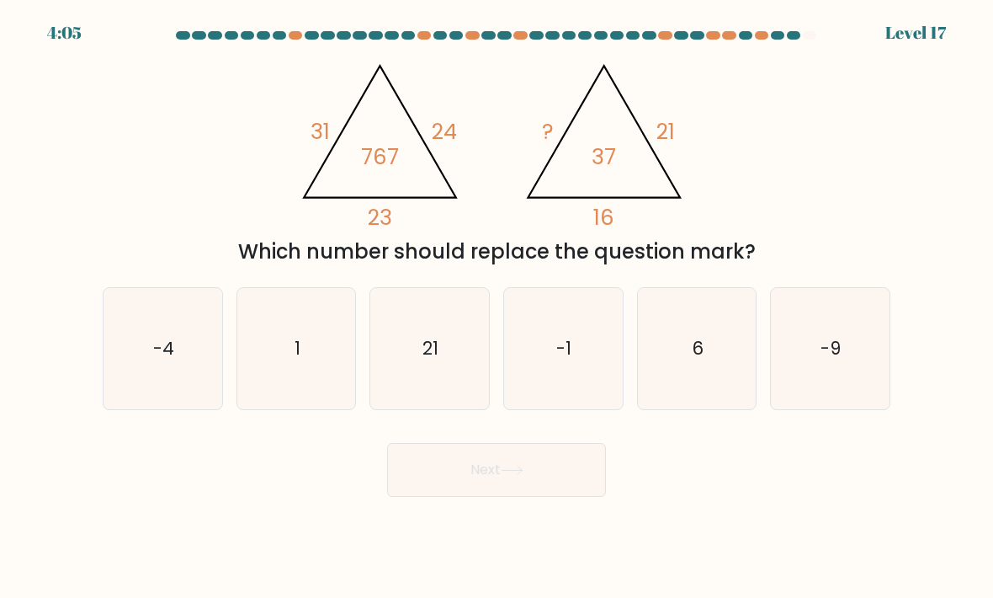
click at [258, 352] on icon "1" at bounding box center [296, 349] width 119 height 119
click at [497, 307] on input "b. 1" at bounding box center [497, 303] width 1 height 8
radio input "true"
click at [467, 497] on button "Next" at bounding box center [496, 470] width 219 height 54
click at [478, 483] on button "Next" at bounding box center [496, 470] width 219 height 54
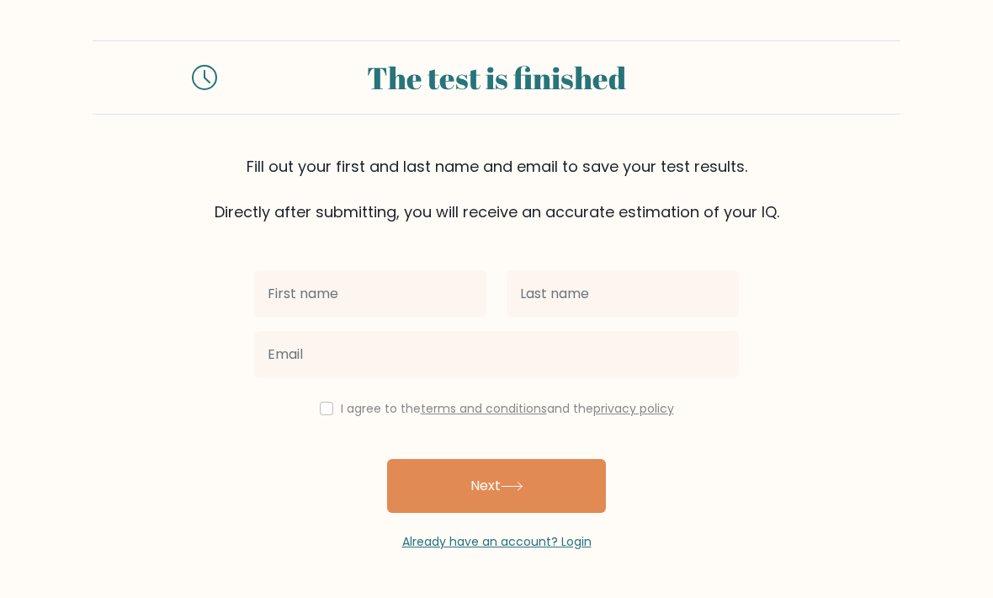
click at [280, 283] on input "text" at bounding box center [370, 293] width 232 height 47
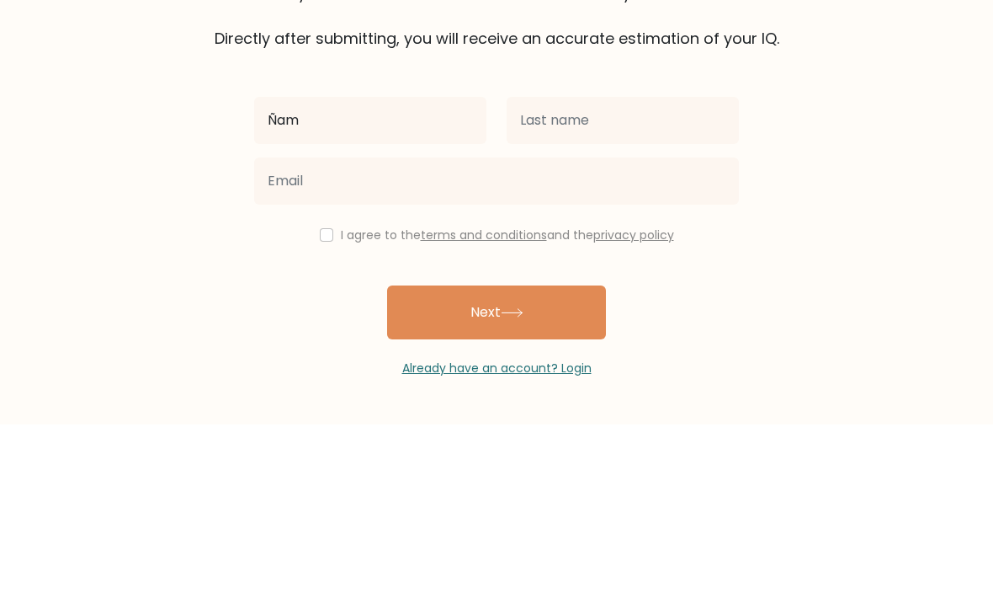
type input "Ñam"
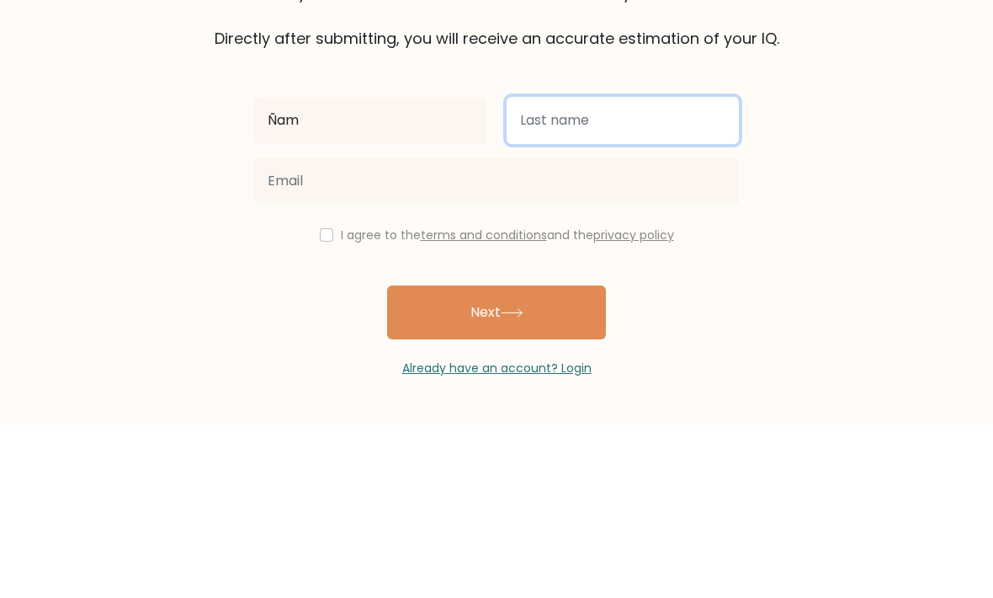
click at [656, 270] on input "text" at bounding box center [623, 293] width 232 height 47
type input "Sndbbdb"
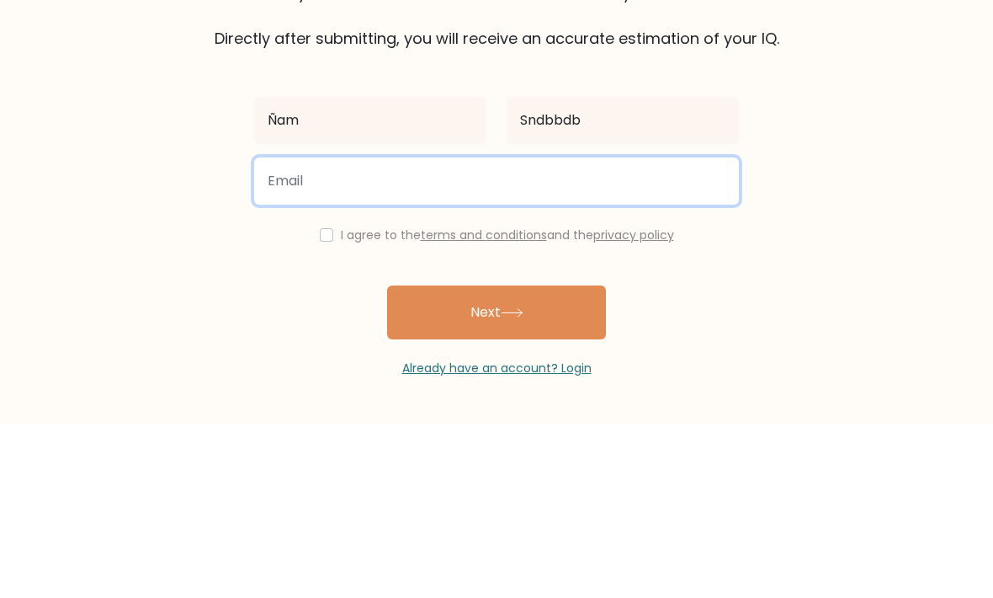
click at [305, 331] on input "email" at bounding box center [496, 354] width 485 height 47
type input "e"
type input "diezbatista02@gmail.com"
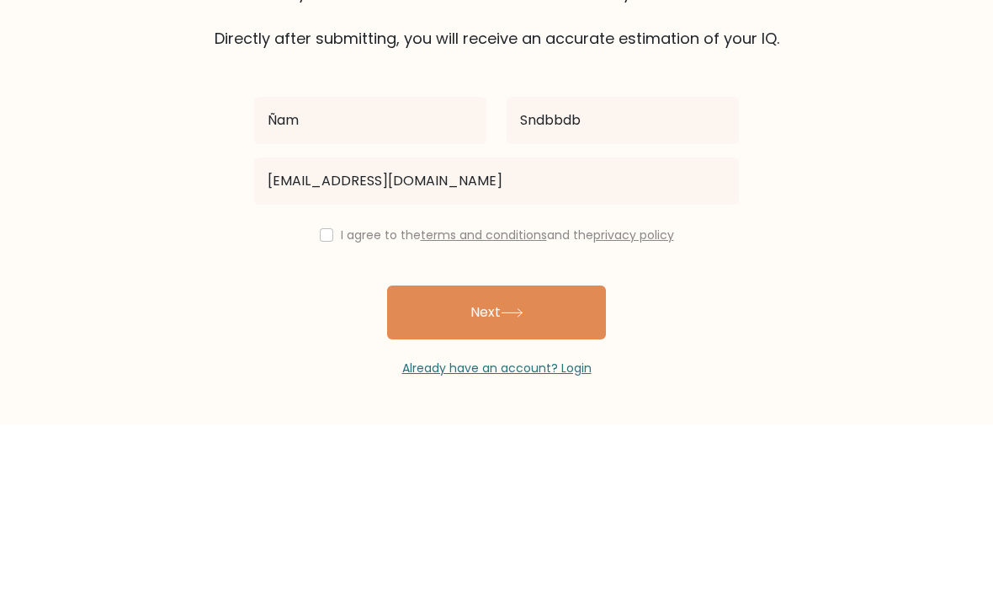
click at [168, 173] on form "The test is finished Fill out your first and last name and email to save your t…" at bounding box center [496, 295] width 993 height 510
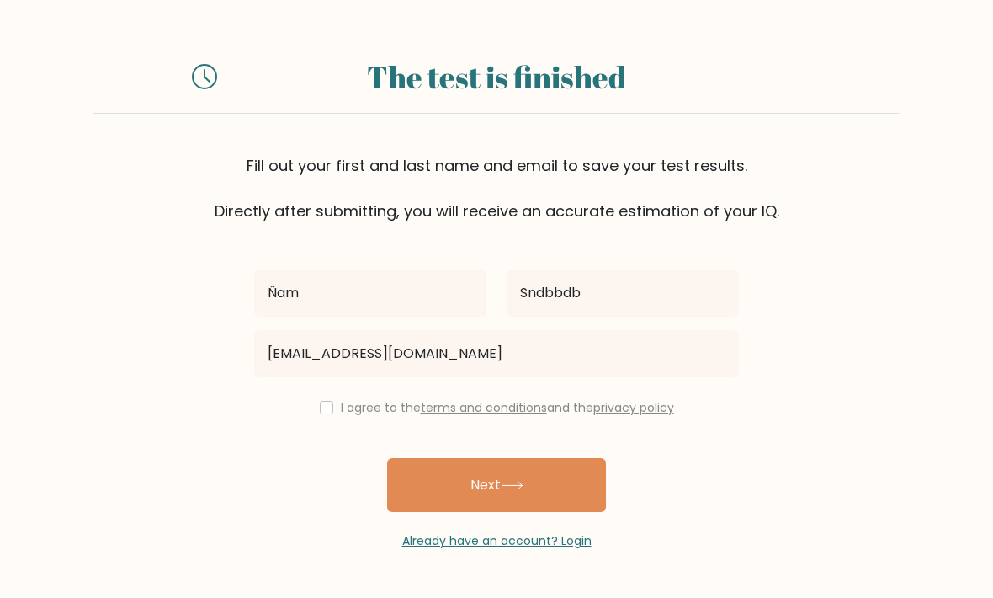
click at [327, 401] on input "checkbox" at bounding box center [326, 407] width 13 height 13
checkbox input "true"
click at [446, 459] on button "Next" at bounding box center [496, 486] width 219 height 54
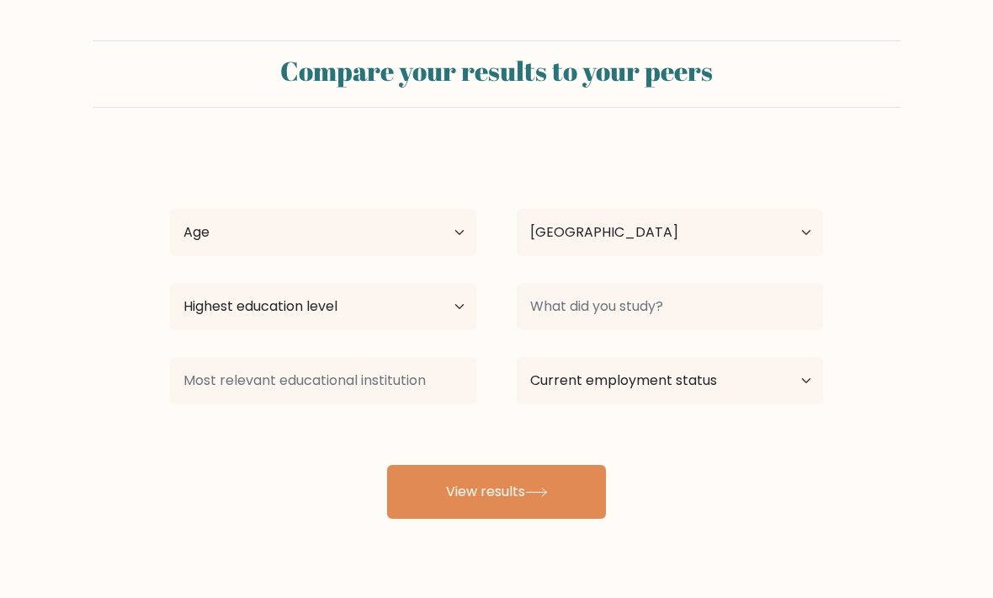
select select "ES"
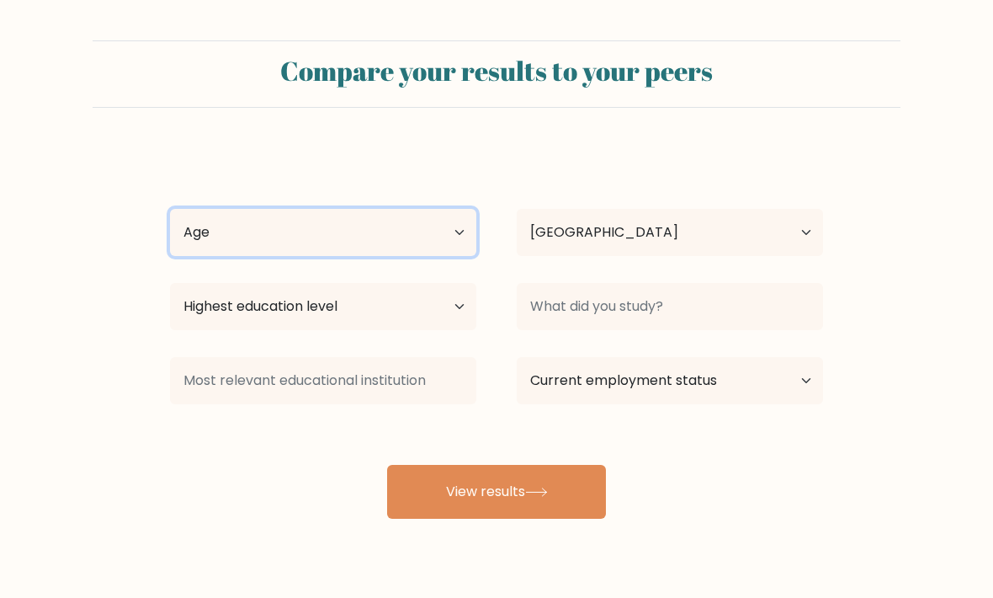
click at [209, 246] on select "Age Under [DEMOGRAPHIC_DATA] [DEMOGRAPHIC_DATA] [DEMOGRAPHIC_DATA] [DEMOGRAPHIC…" at bounding box center [323, 232] width 306 height 47
select select "18_24"
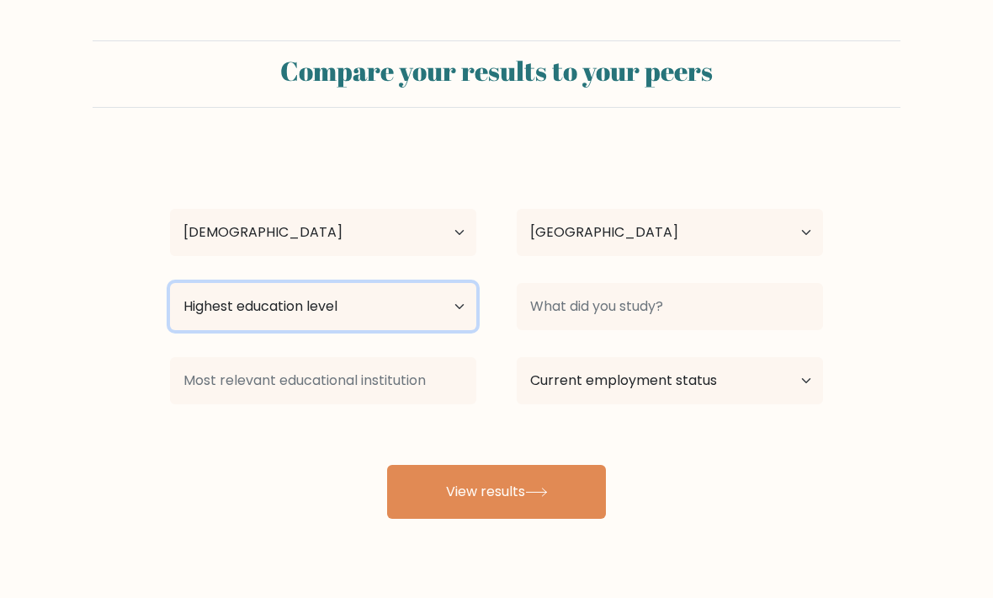
click at [213, 302] on select "Highest education level No schooling Primary Lower Secondary Upper Secondary Oc…" at bounding box center [323, 306] width 306 height 47
click at [216, 305] on select "Highest education level No schooling Primary Lower Secondary Upper Secondary Oc…" at bounding box center [323, 306] width 306 height 47
select select "upper_secondary"
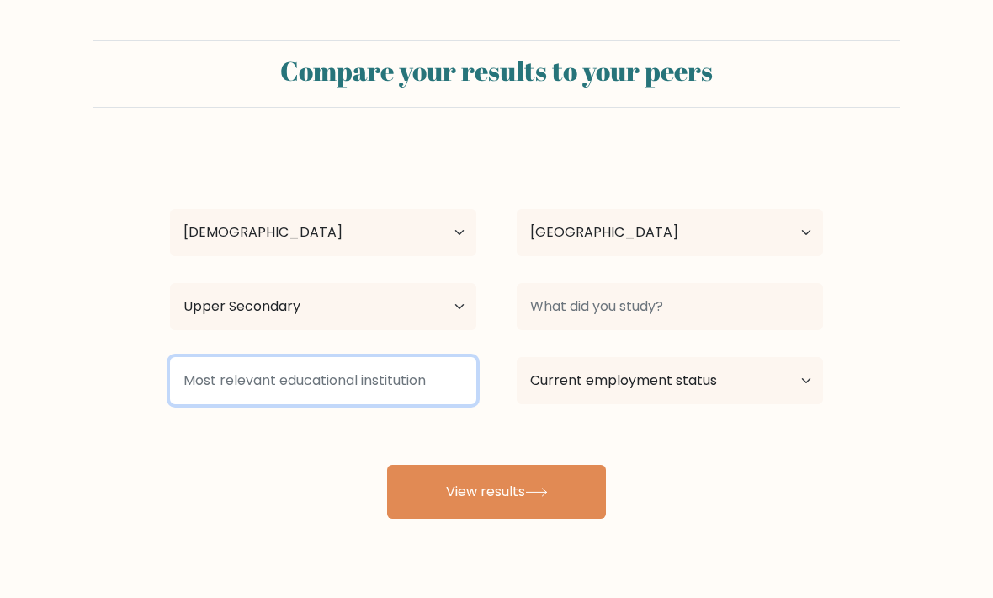
click at [251, 375] on input at bounding box center [323, 380] width 306 height 47
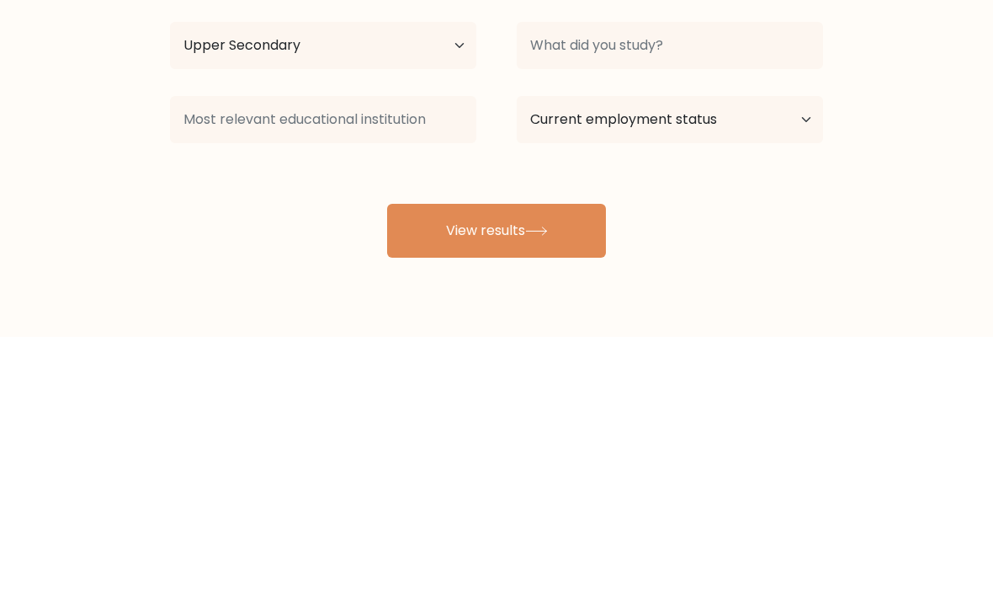
click at [105, 158] on form "Compare your results to your peers Ñam Sndbbdb Age Under 18 years old 18-24 yea…" at bounding box center [496, 279] width 993 height 478
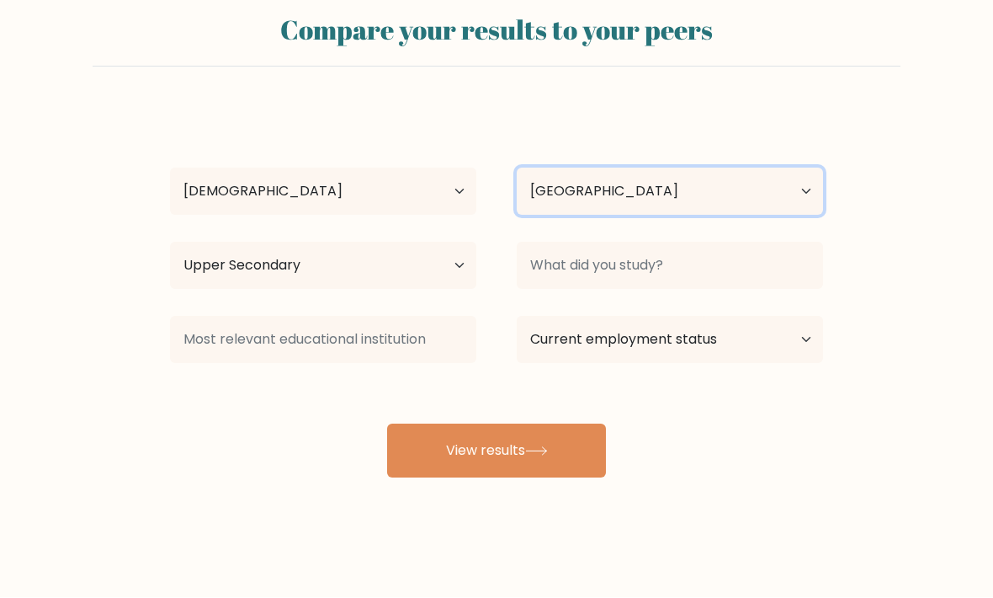
click at [572, 168] on select "Country Afghanistan Albania Algeria American Samoa Andorra Angola Anguilla Anta…" at bounding box center [670, 191] width 306 height 47
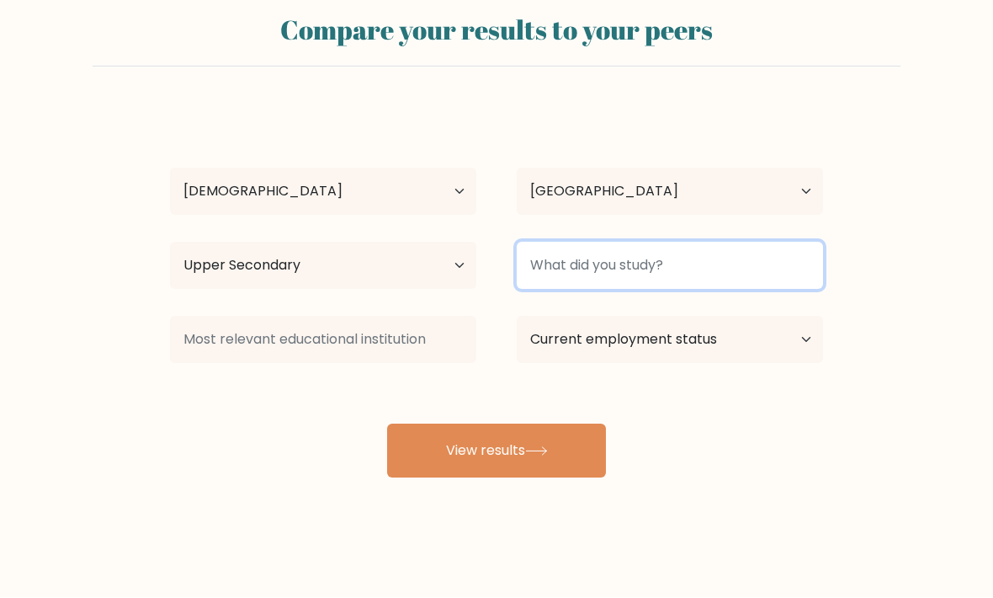
click at [561, 245] on input at bounding box center [670, 265] width 306 height 47
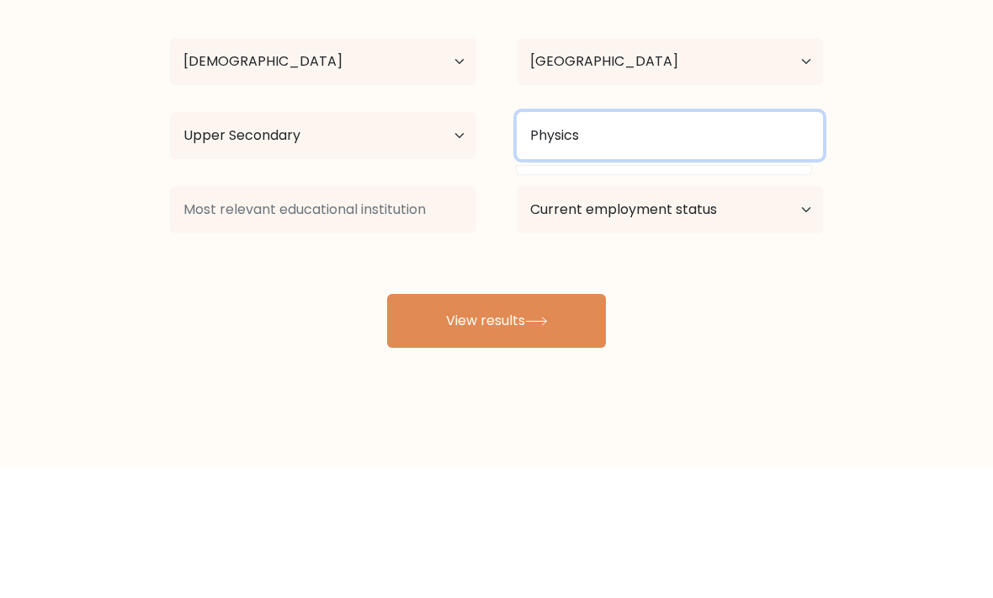
type input "Physics"
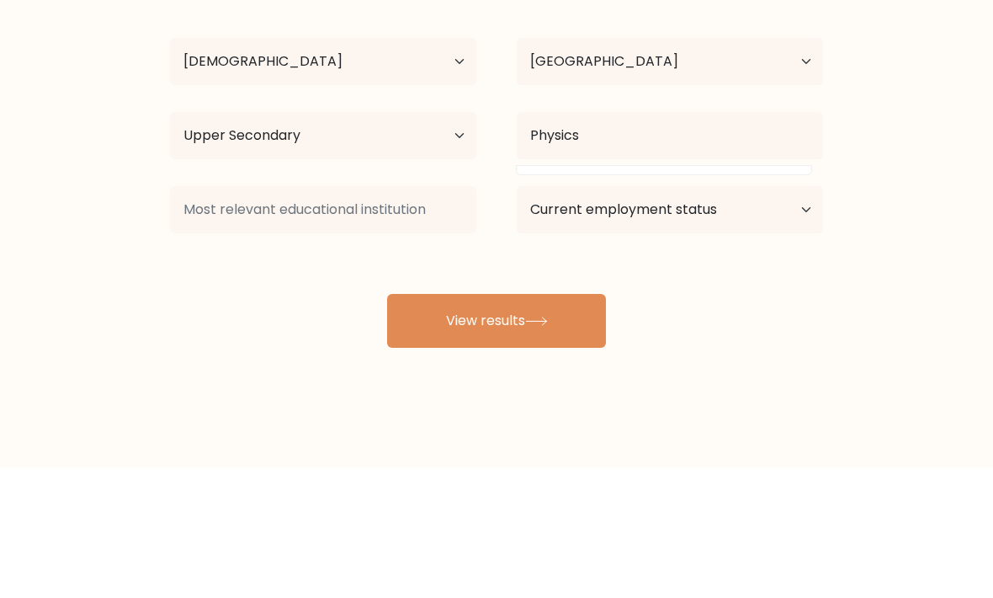
click at [495, 310] on div at bounding box center [323, 340] width 347 height 61
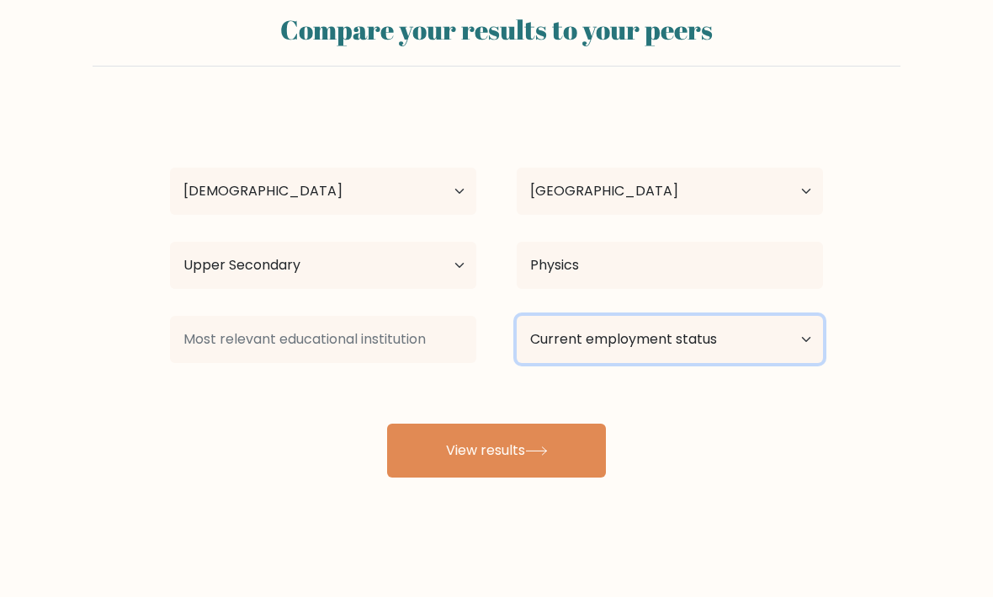
click at [545, 342] on select "Current employment status Employed Student Retired Other / prefer not to answer" at bounding box center [670, 339] width 306 height 47
select select "student"
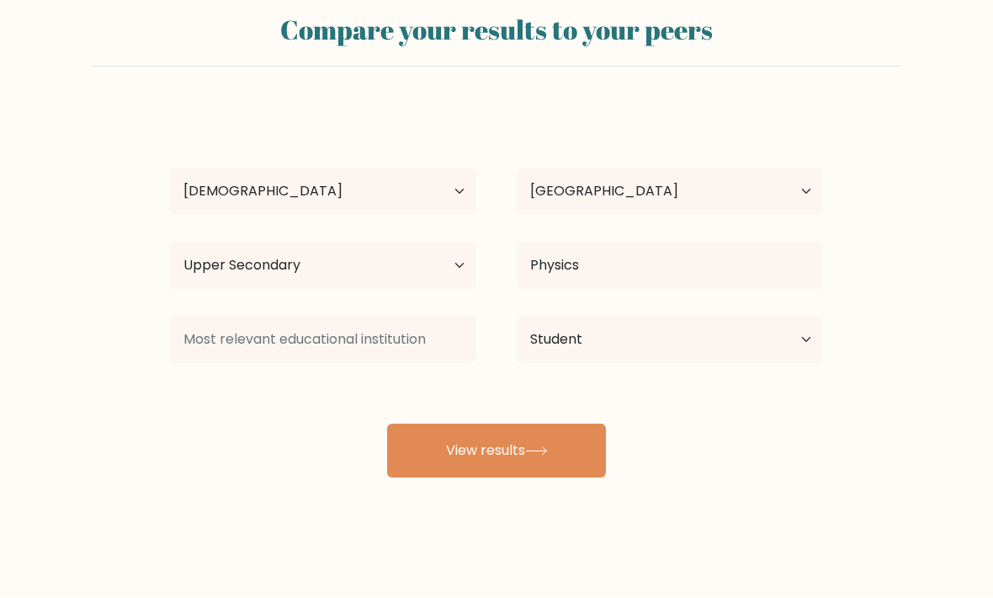
click at [494, 425] on button "View results" at bounding box center [496, 451] width 219 height 54
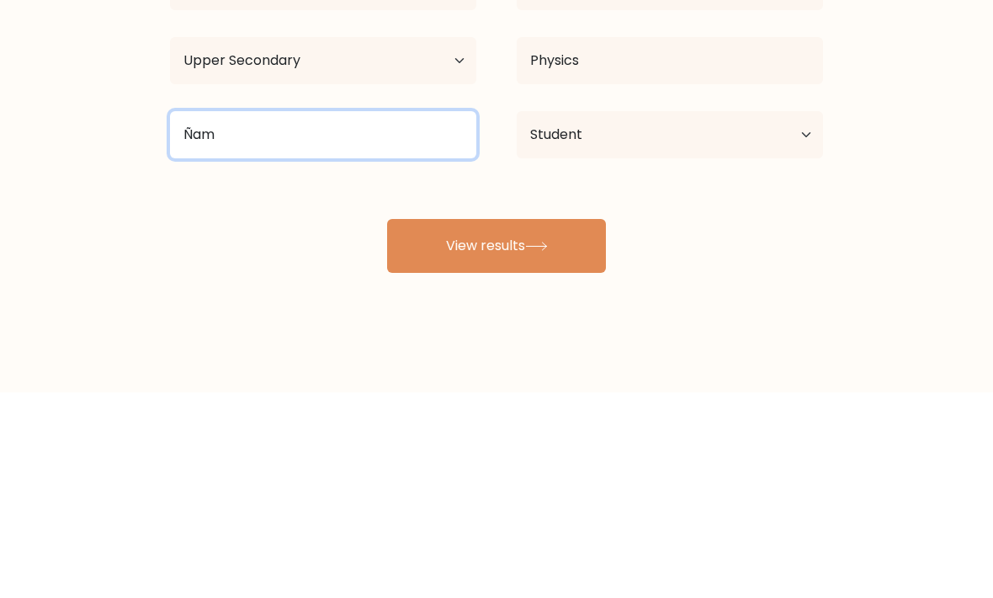
type input "Ñam"
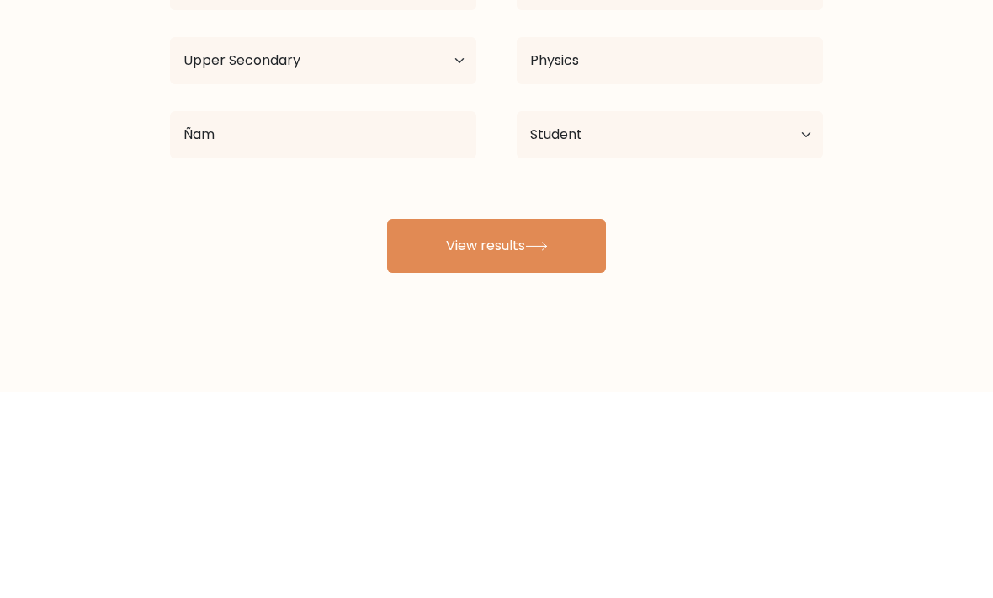
click at [444, 424] on button "View results" at bounding box center [496, 451] width 219 height 54
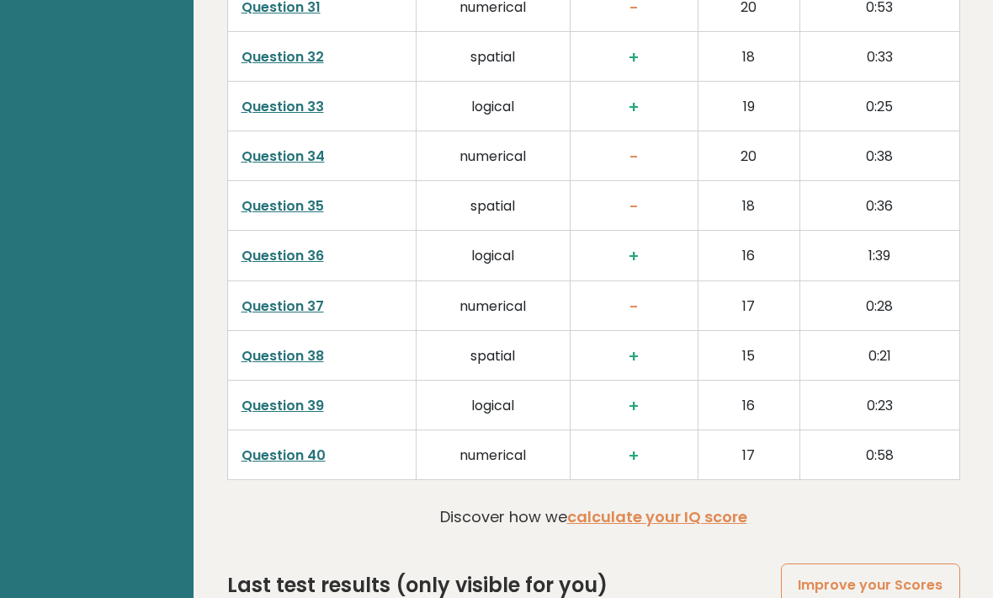
scroll to position [4198, 0]
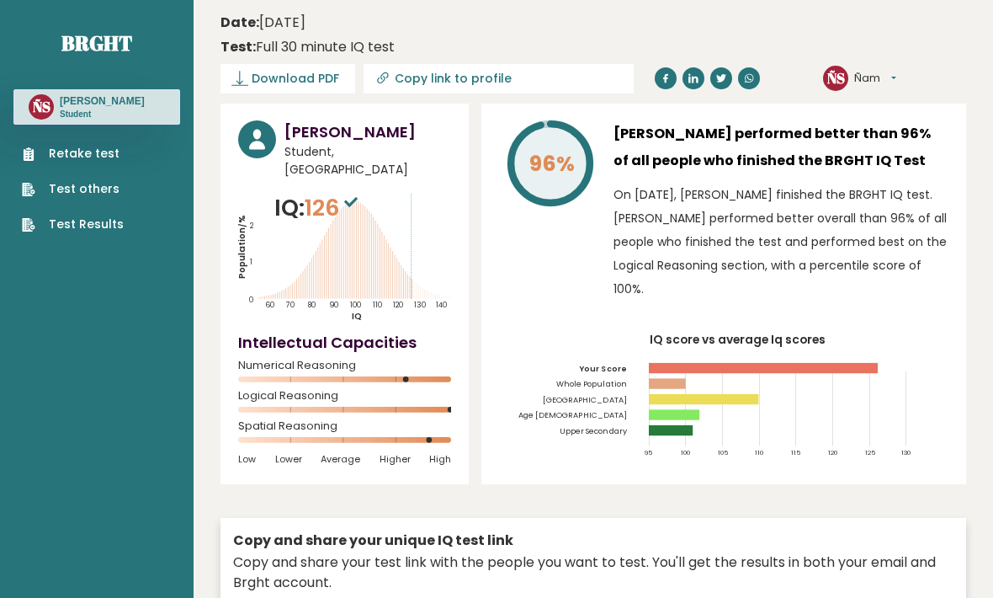
scroll to position [4254, 0]
